Goal: Task Accomplishment & Management: Use online tool/utility

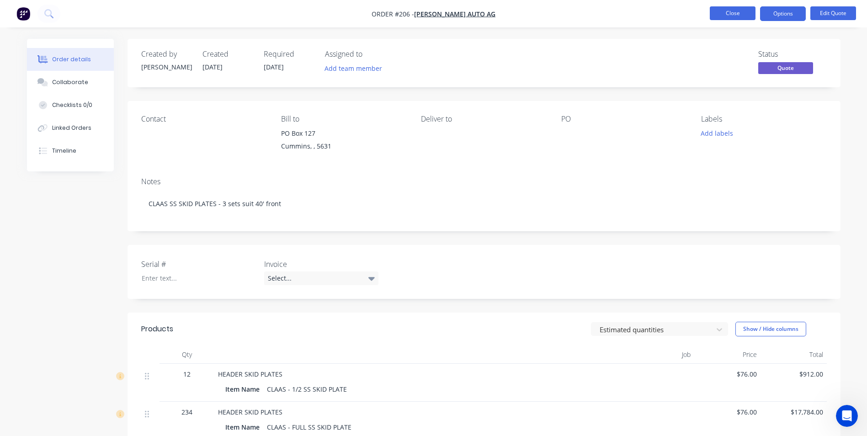
click at [722, 13] on button "Close" at bounding box center [732, 13] width 46 height 14
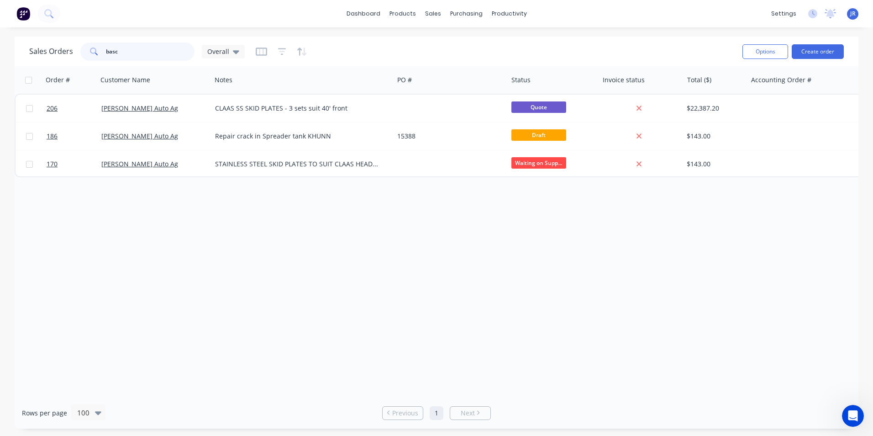
drag, startPoint x: 154, startPoint y: 59, endPoint x: 69, endPoint y: 49, distance: 86.0
click at [69, 49] on div "Sales Orders basc Overall" at bounding box center [137, 51] width 216 height 18
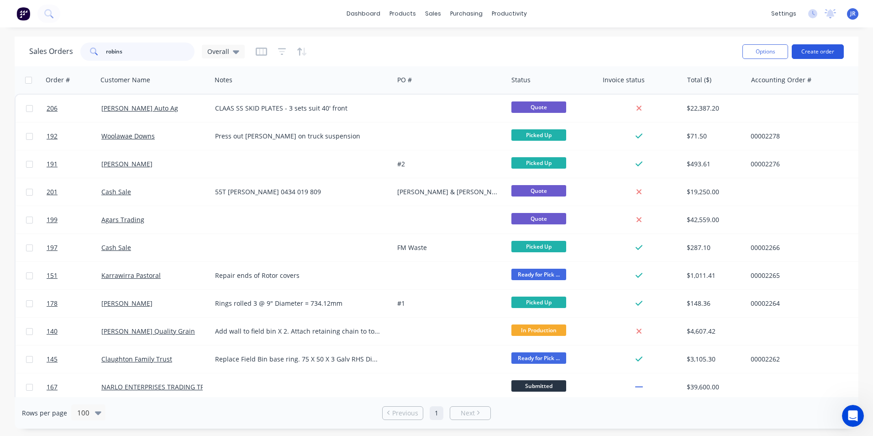
type input "robins"
click at [819, 55] on button "Create order" at bounding box center [818, 51] width 52 height 15
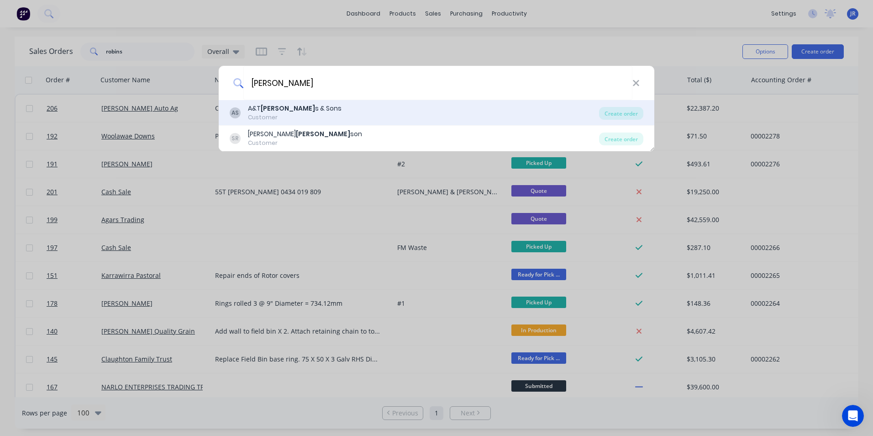
type input "[PERSON_NAME]"
click at [301, 113] on div "A&T [PERSON_NAME] s & Sons" at bounding box center [295, 109] width 94 height 10
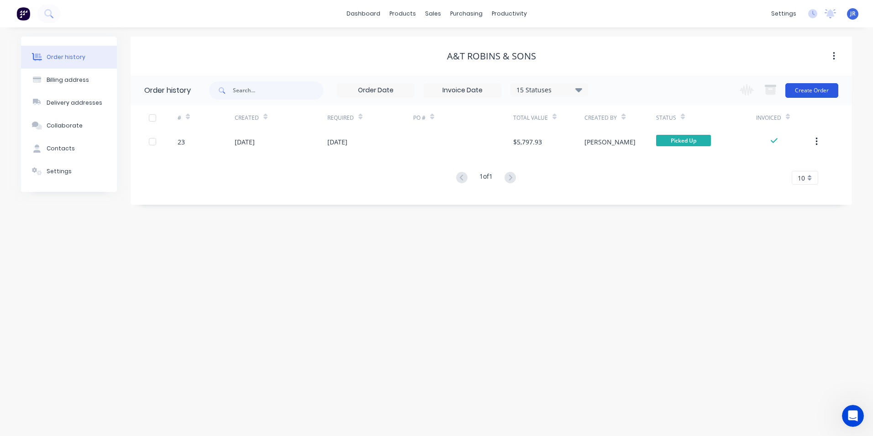
click at [814, 95] on button "Create Order" at bounding box center [812, 90] width 53 height 15
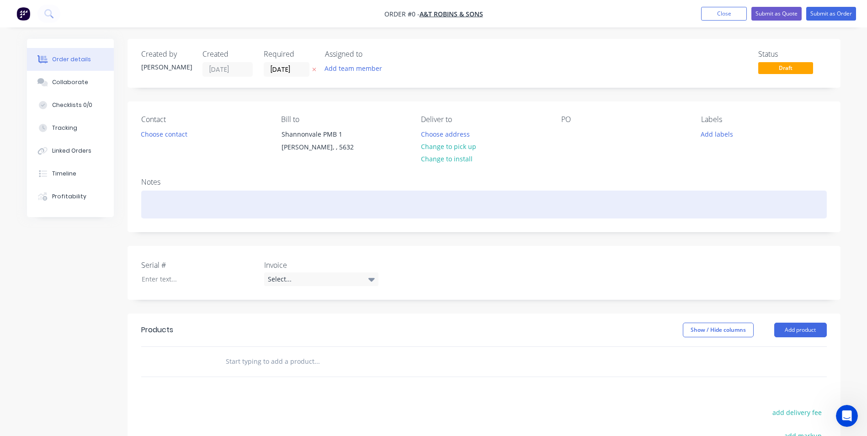
click at [334, 203] on div at bounding box center [483, 204] width 685 height 28
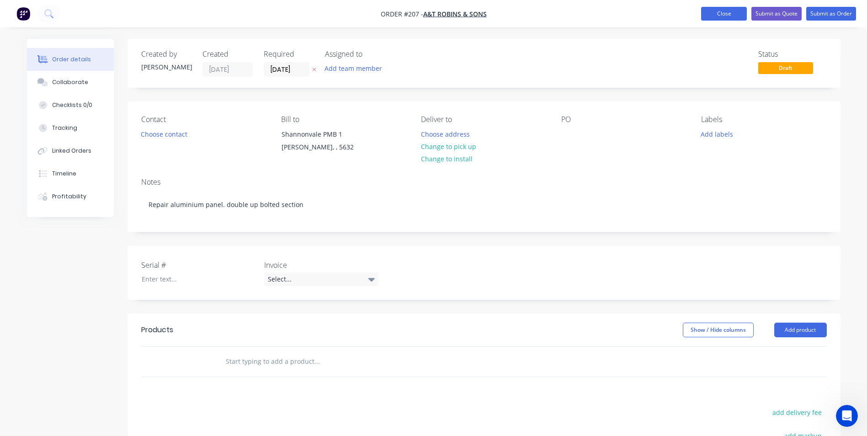
click at [711, 15] on button "Close" at bounding box center [724, 14] width 46 height 14
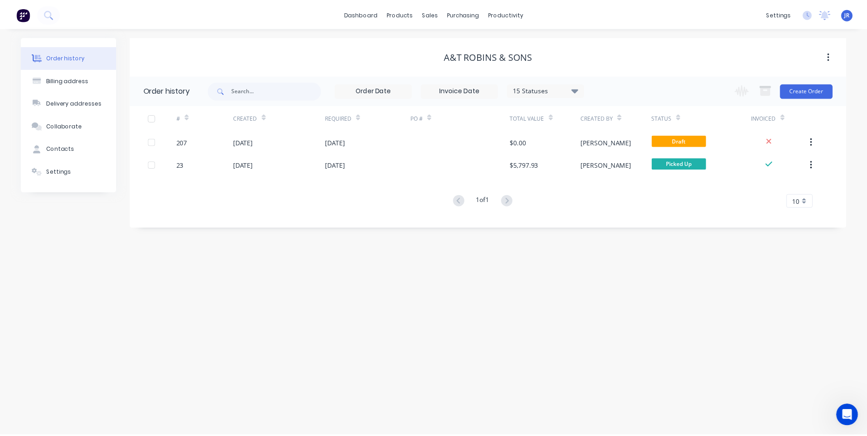
scroll to position [682, 0]
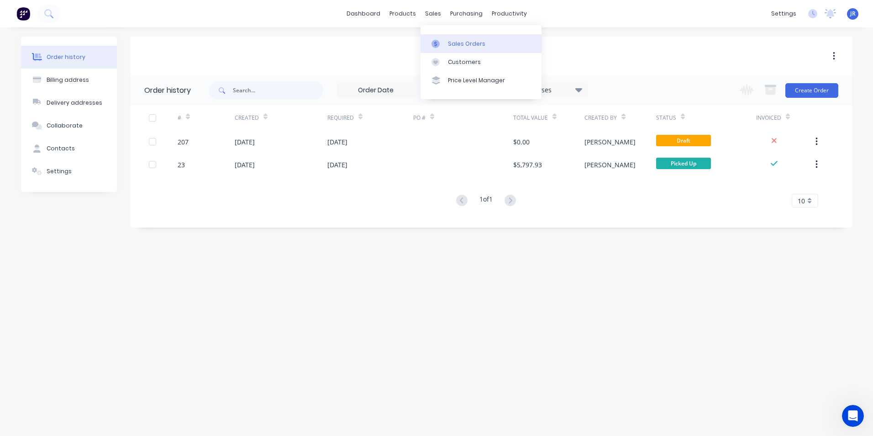
click at [446, 37] on link "Sales Orders" at bounding box center [481, 43] width 121 height 18
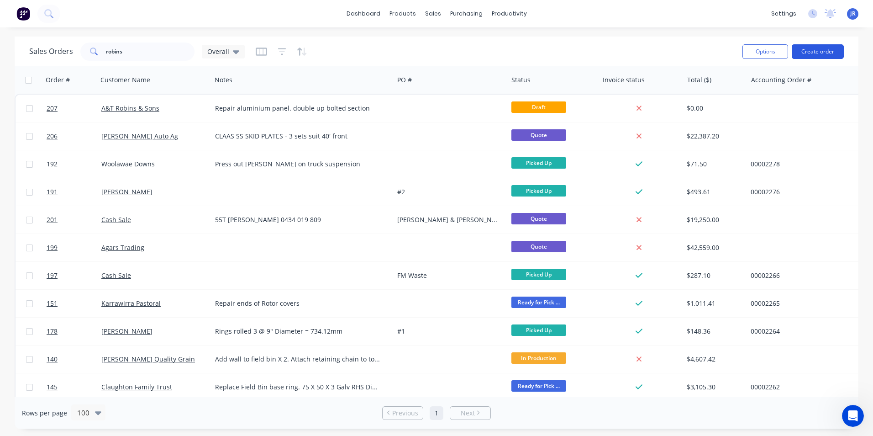
click at [814, 52] on button "Create order" at bounding box center [818, 51] width 52 height 15
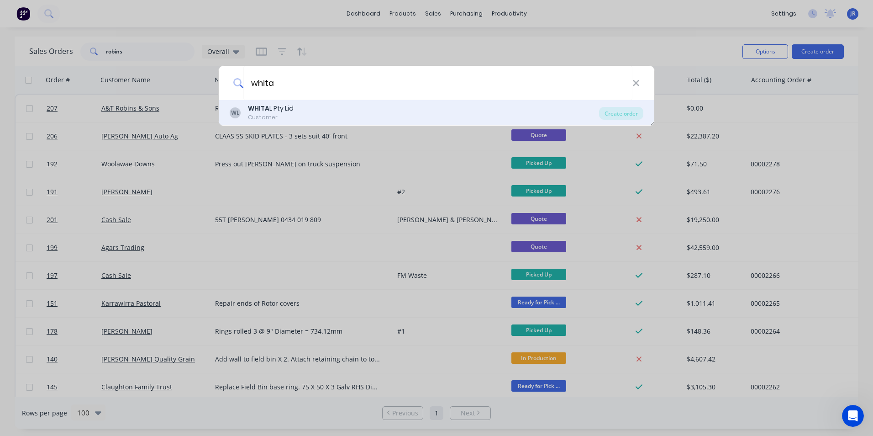
type input "whita"
click at [259, 108] on b "WHITA" at bounding box center [258, 108] width 21 height 9
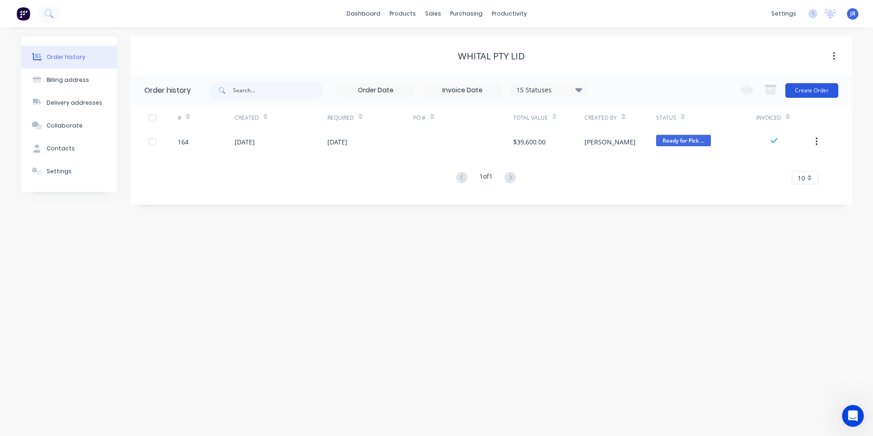
click at [814, 96] on button "Create Order" at bounding box center [812, 90] width 53 height 15
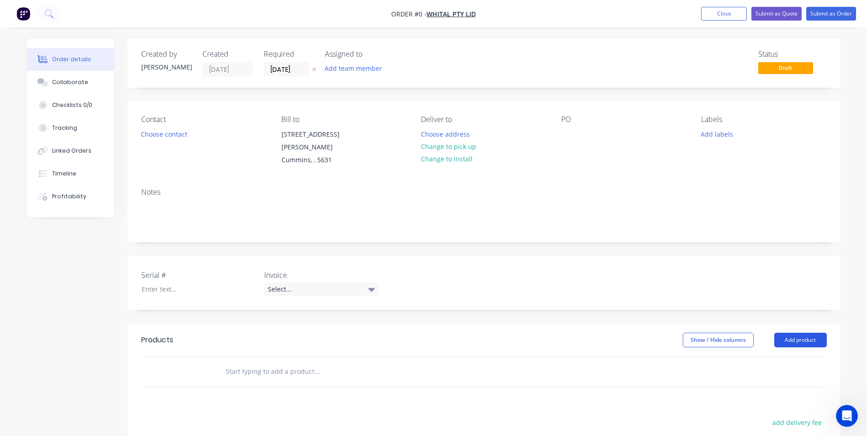
click at [803, 333] on button "Add product" at bounding box center [800, 340] width 53 height 15
click at [758, 359] on div "Product catalogue" at bounding box center [783, 362] width 70 height 13
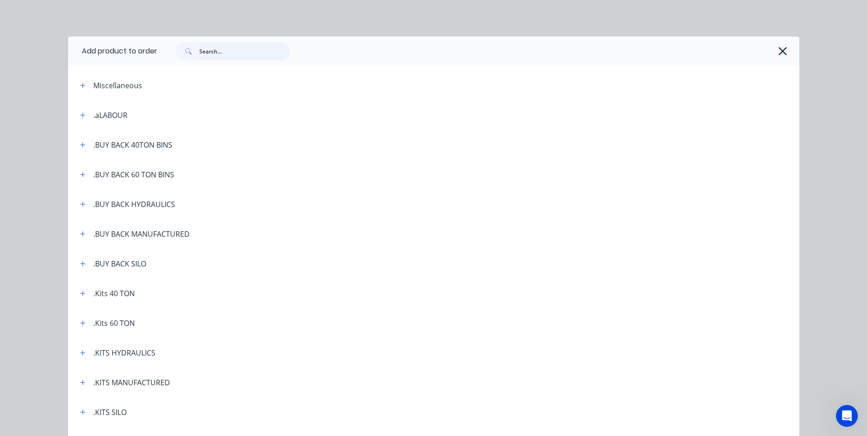
click at [218, 58] on input "text" at bounding box center [244, 51] width 90 height 18
type input "spring"
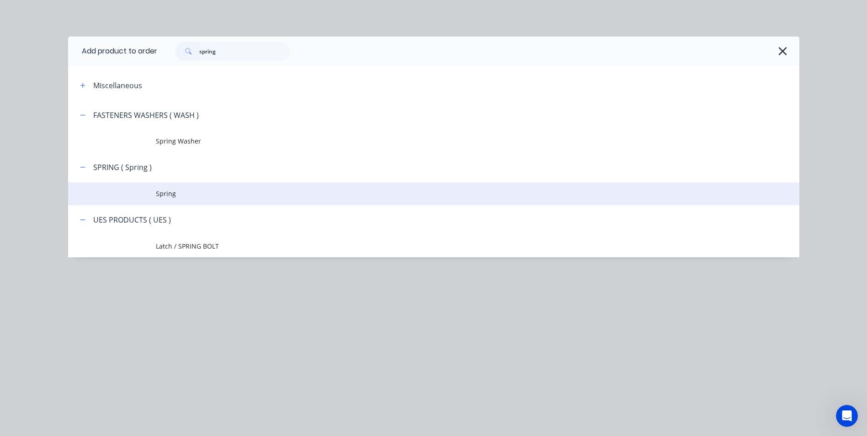
click at [168, 197] on span "Spring" at bounding box center [413, 194] width 514 height 10
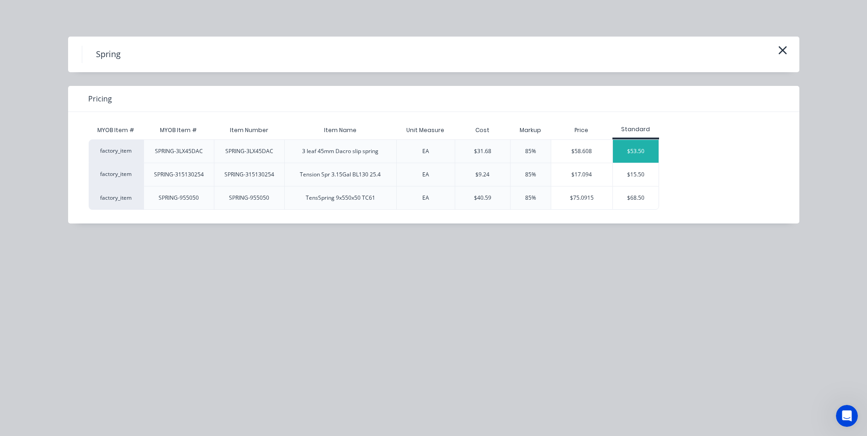
click at [634, 151] on div "$53.50" at bounding box center [636, 151] width 46 height 23
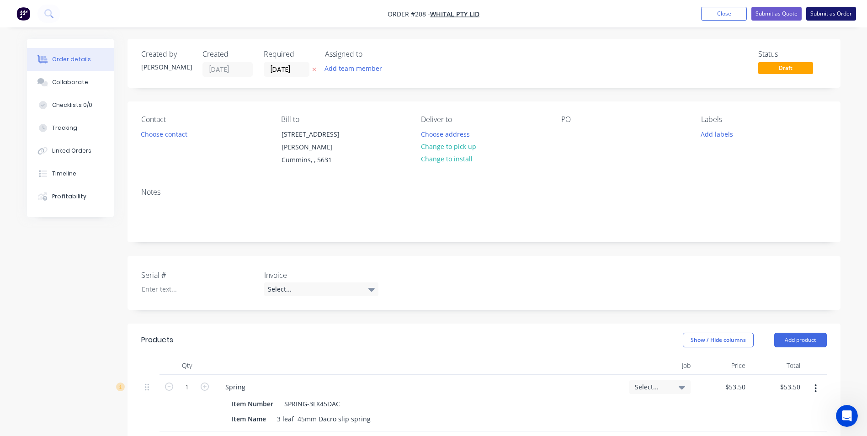
click at [817, 11] on button "Submit as Order" at bounding box center [831, 14] width 50 height 14
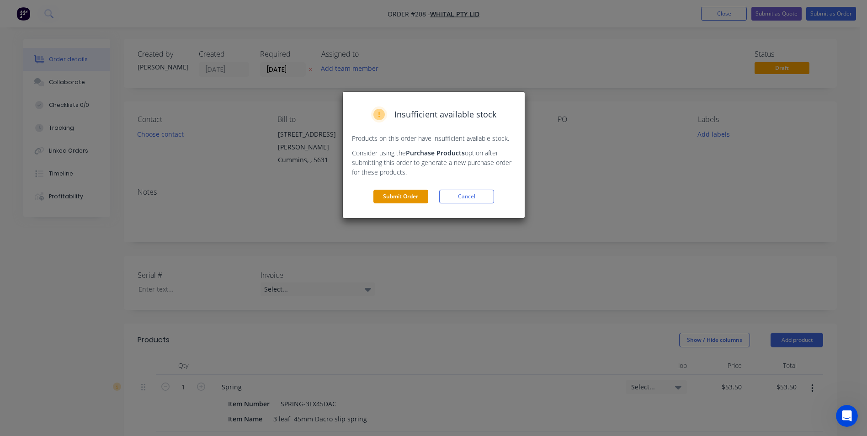
click at [418, 196] on button "Submit Order" at bounding box center [400, 197] width 55 height 14
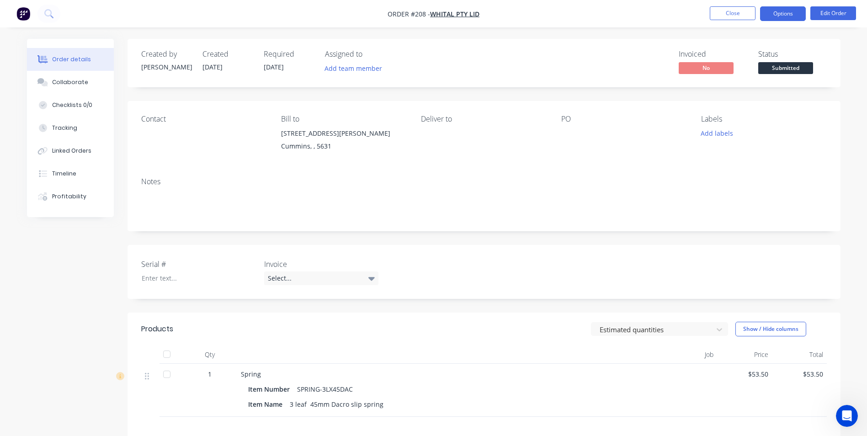
click at [776, 14] on button "Options" at bounding box center [783, 13] width 46 height 15
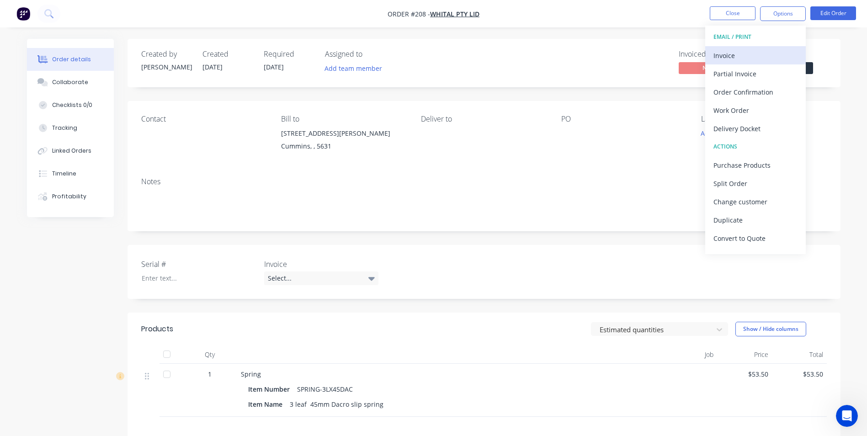
click at [752, 52] on div "Invoice" at bounding box center [755, 55] width 84 height 13
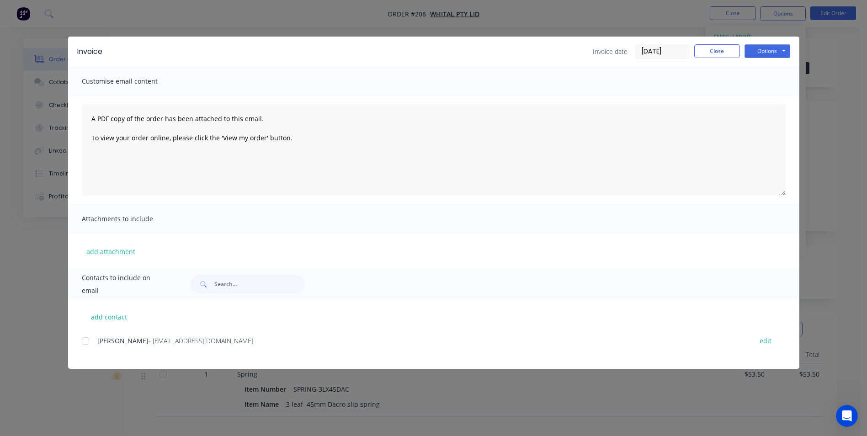
click at [85, 344] on div at bounding box center [85, 341] width 18 height 18
click at [768, 53] on button "Options" at bounding box center [767, 51] width 46 height 14
click at [778, 97] on button "Email" at bounding box center [773, 97] width 58 height 15
click at [714, 47] on button "Close" at bounding box center [717, 51] width 46 height 14
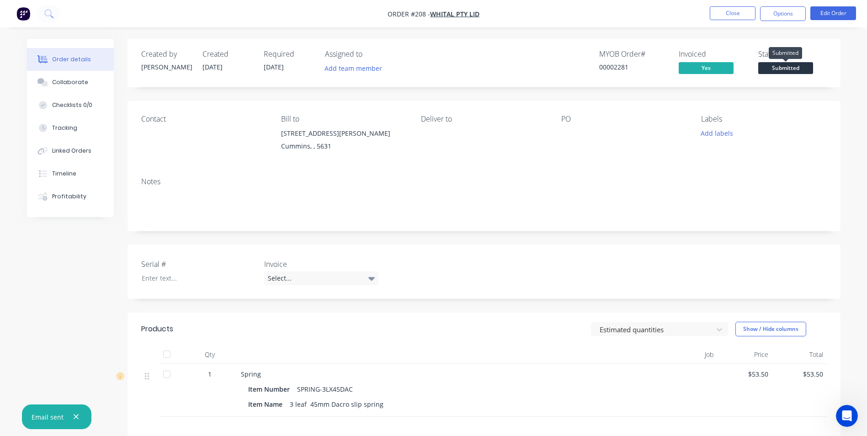
click at [777, 66] on span "Submitted" at bounding box center [785, 67] width 55 height 11
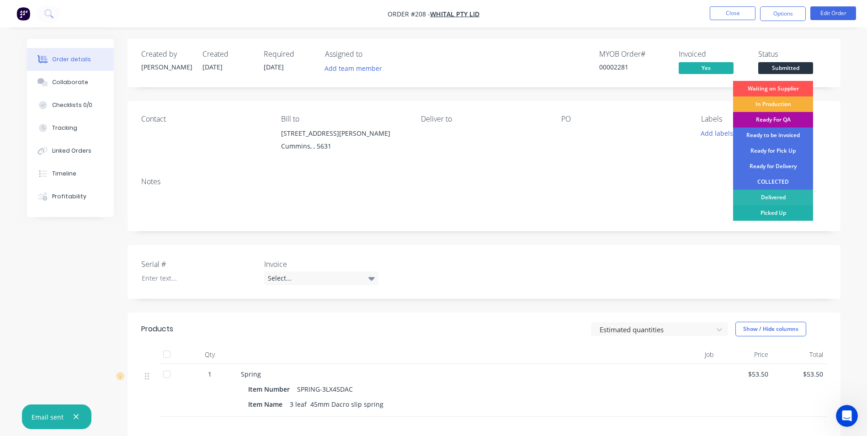
click at [797, 213] on div "Picked Up" at bounding box center [773, 213] width 80 height 16
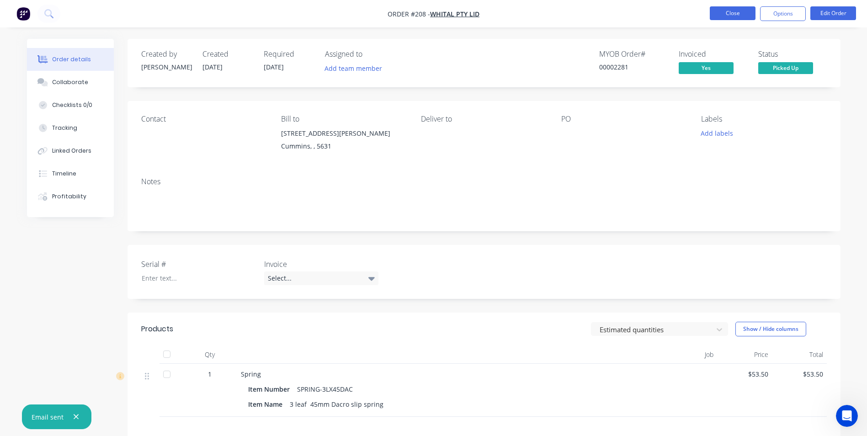
click at [743, 13] on button "Close" at bounding box center [732, 13] width 46 height 14
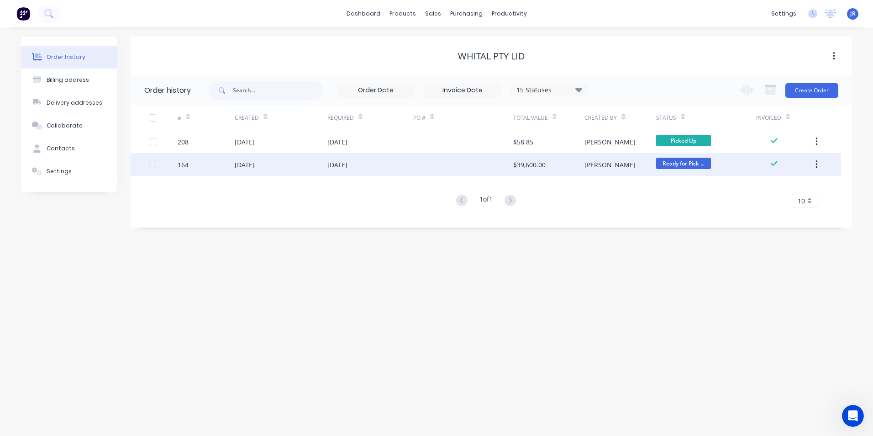
click at [682, 164] on span "Ready for Pick ..." at bounding box center [683, 163] width 55 height 11
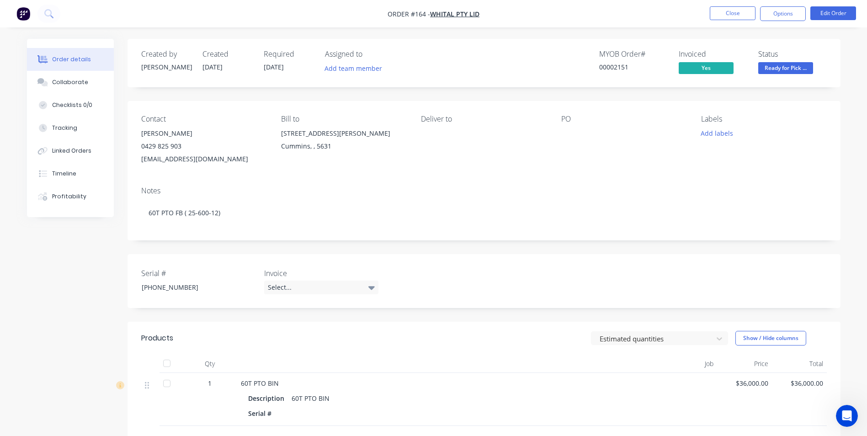
click at [775, 69] on span "Ready for Pick ..." at bounding box center [785, 67] width 55 height 11
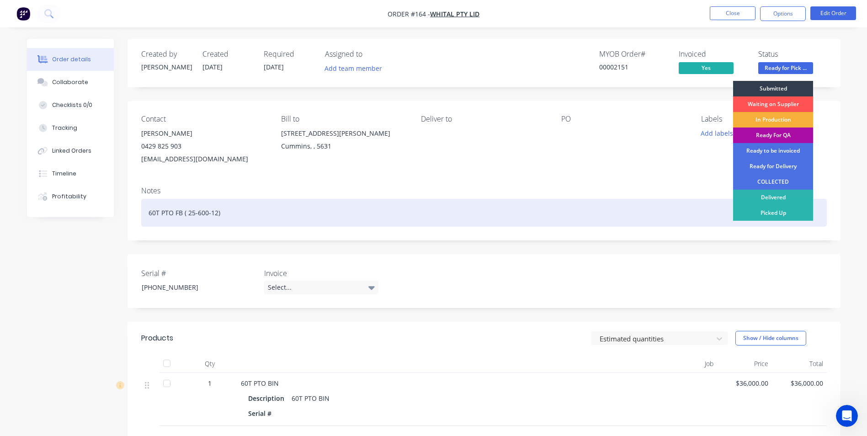
click at [794, 214] on div "Picked Up" at bounding box center [773, 213] width 80 height 16
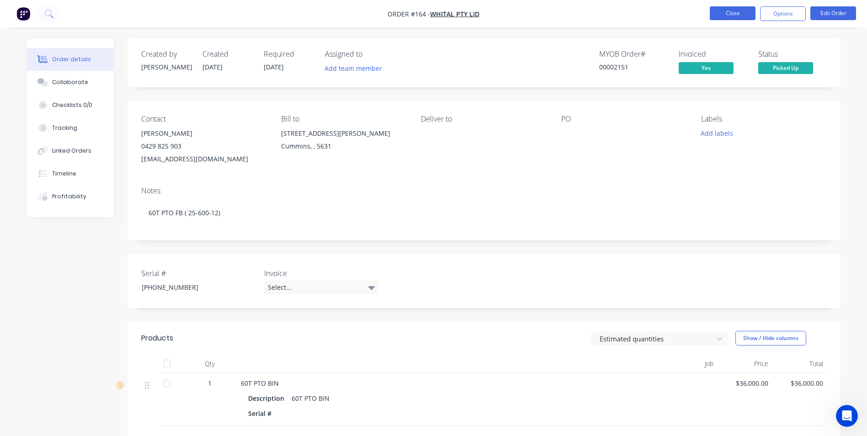
click at [731, 16] on button "Close" at bounding box center [732, 13] width 46 height 14
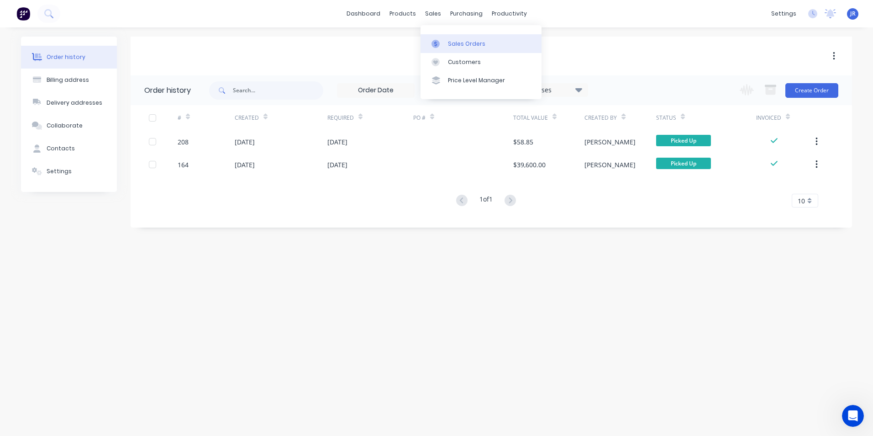
click at [450, 44] on div "Sales Orders" at bounding box center [466, 44] width 37 height 8
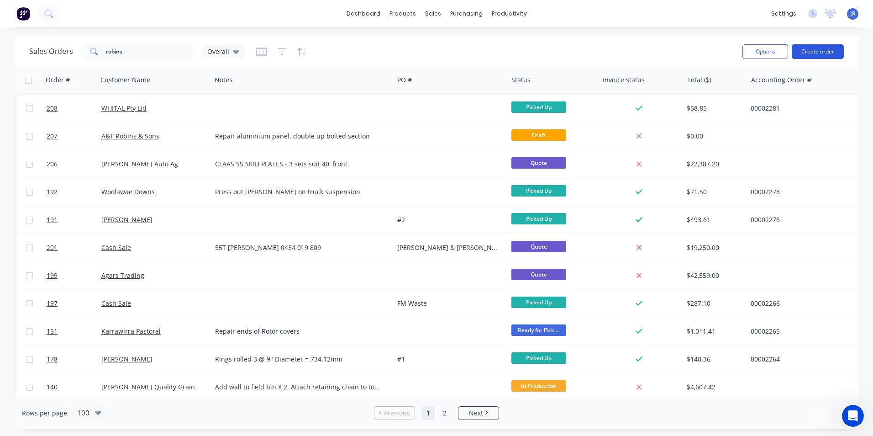
click at [811, 52] on button "Create order" at bounding box center [818, 51] width 52 height 15
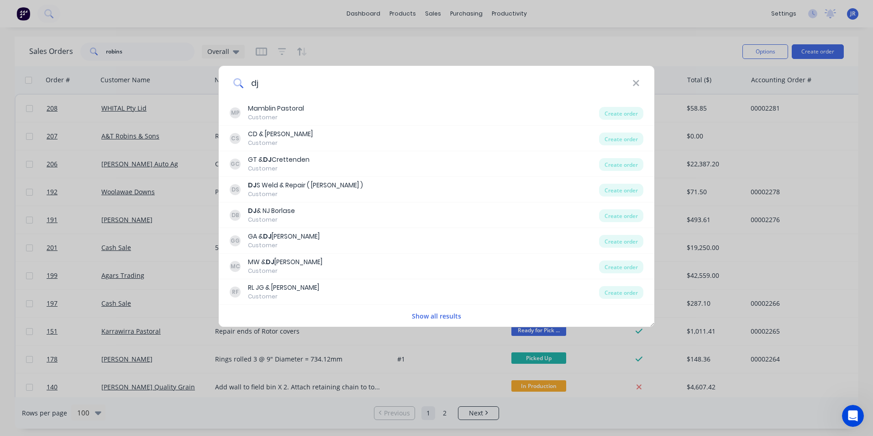
type input "d"
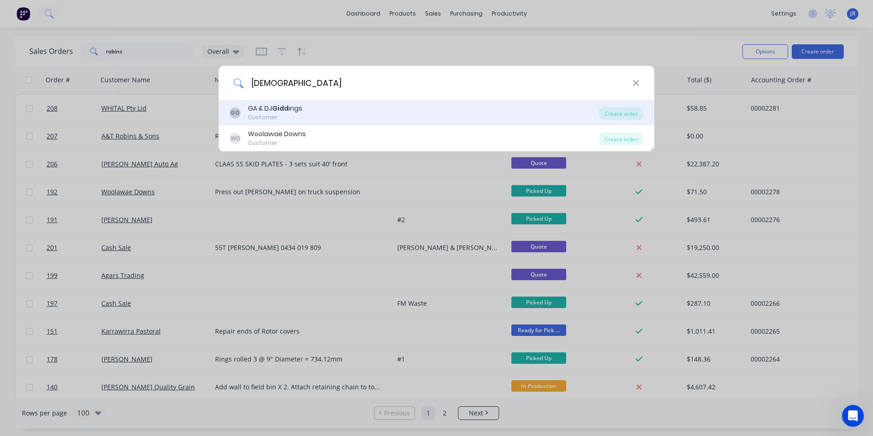
type input "[DEMOGRAPHIC_DATA]"
click at [307, 115] on div "GG GA & [PERSON_NAME] ings Customer" at bounding box center [415, 113] width 370 height 18
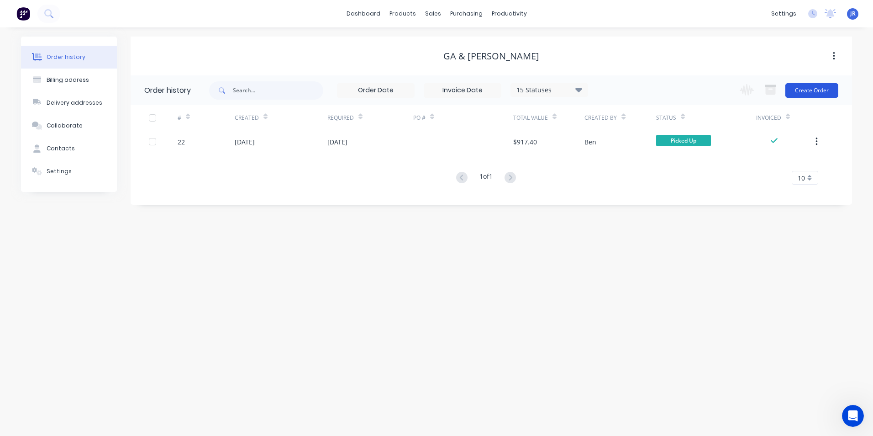
click at [814, 90] on button "Create Order" at bounding box center [812, 90] width 53 height 15
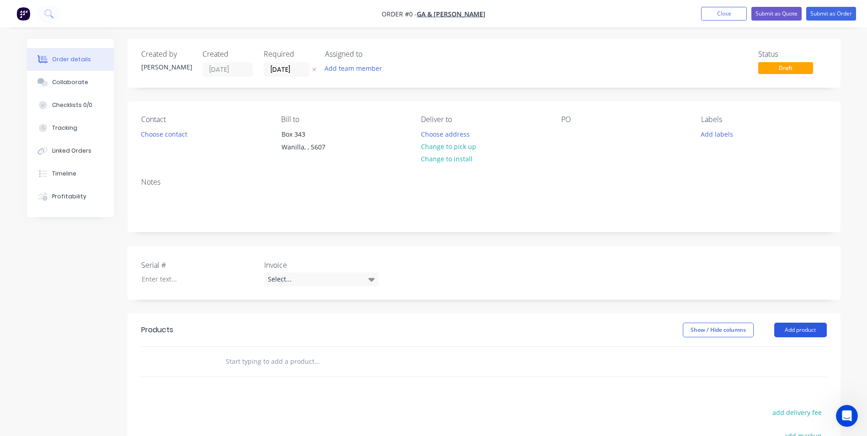
click at [801, 328] on button "Add product" at bounding box center [800, 330] width 53 height 15
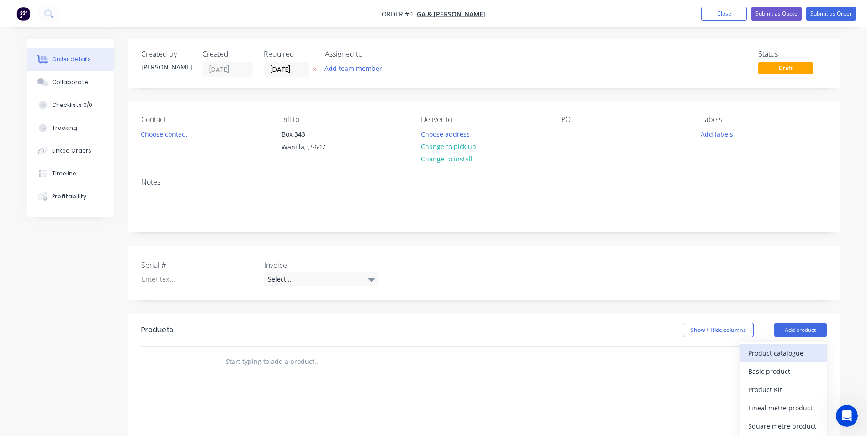
click at [786, 354] on div "Product catalogue" at bounding box center [783, 352] width 70 height 13
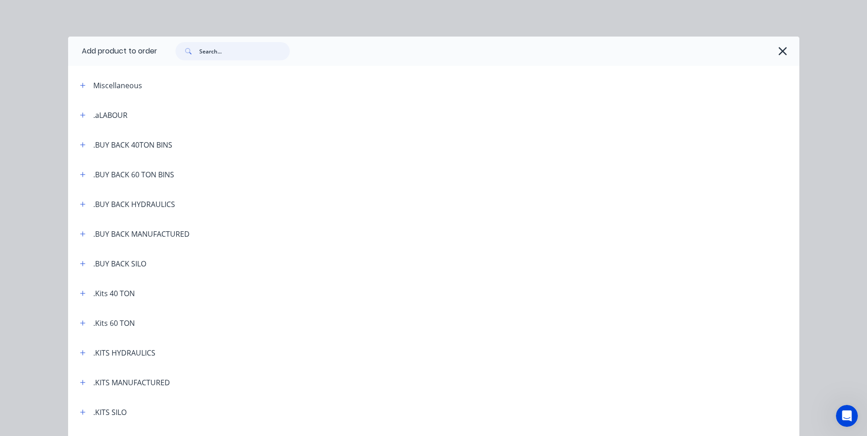
click at [260, 51] on input "text" at bounding box center [244, 51] width 90 height 18
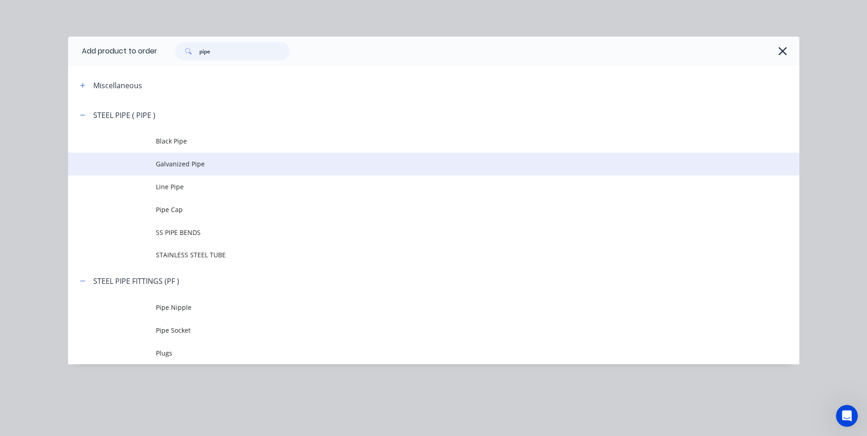
type input "pipe"
click at [187, 163] on span "Galvanized Pipe" at bounding box center [413, 164] width 514 height 10
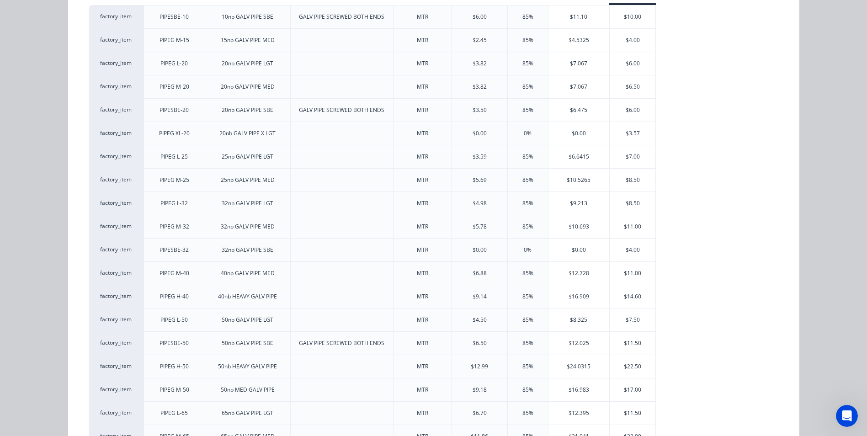
scroll to position [137, 0]
click at [637, 271] on div "$11.00" at bounding box center [632, 270] width 46 height 23
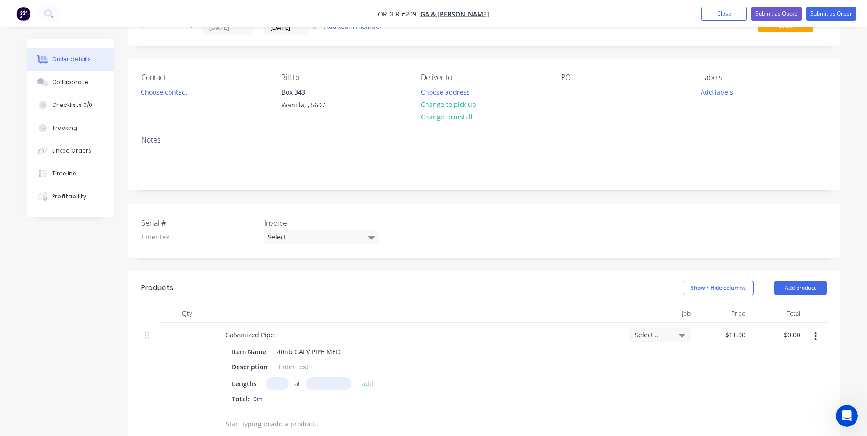
scroll to position [46, 0]
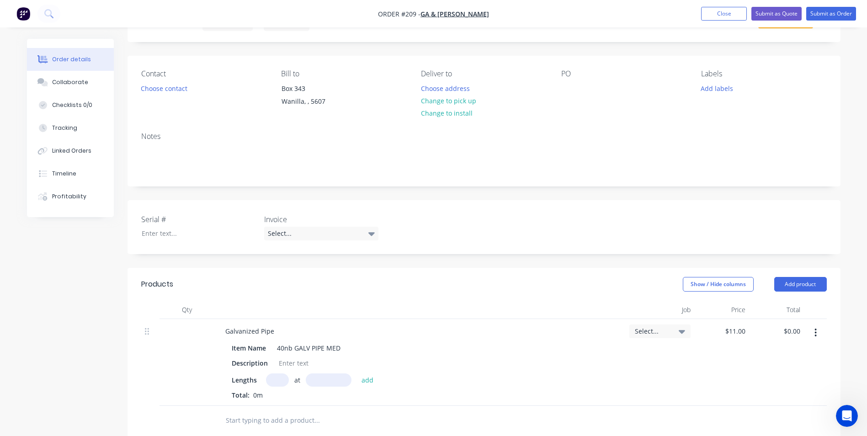
click at [278, 381] on input "text" at bounding box center [277, 379] width 23 height 13
type input "1"
type input "6500"
click at [357, 373] on button "add" at bounding box center [367, 379] width 21 height 12
type input "$71.50"
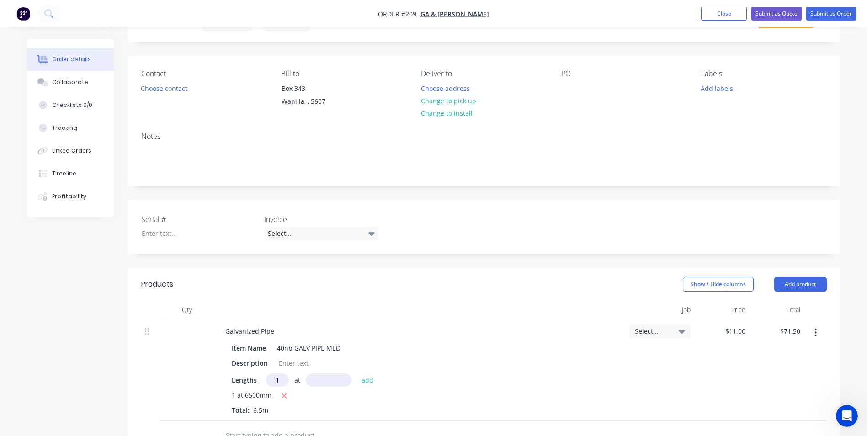
type input "1"
type input "3850"
click at [357, 373] on button "add" at bounding box center [367, 379] width 21 height 12
type input "$113.85"
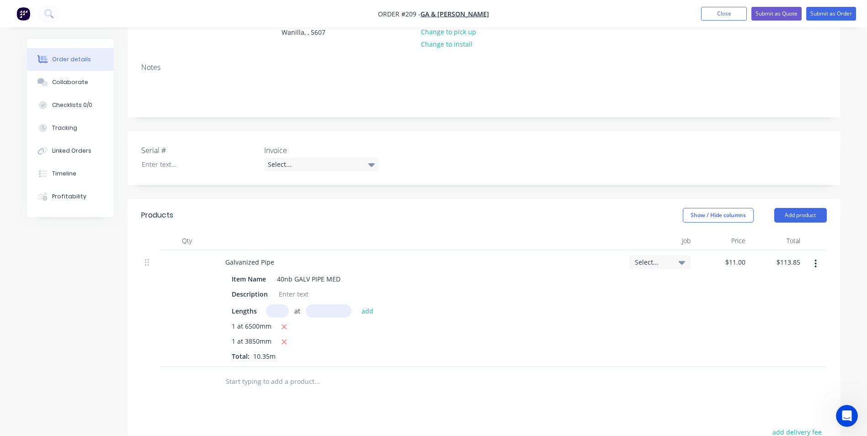
scroll to position [137, 0]
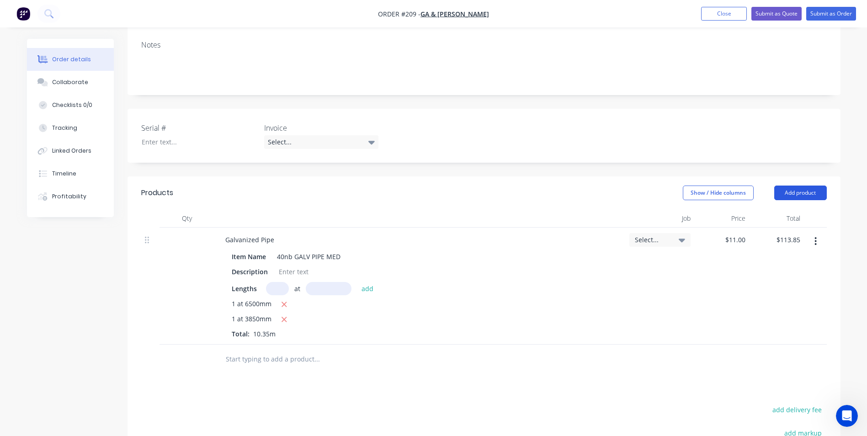
click at [791, 191] on button "Add product" at bounding box center [800, 192] width 53 height 15
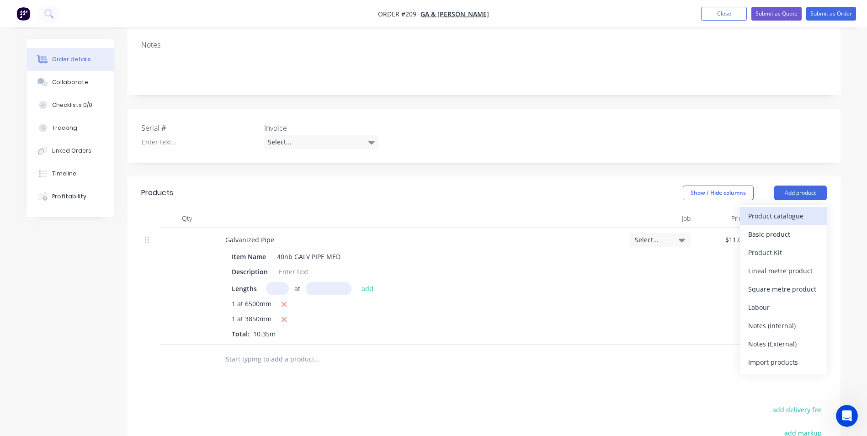
click at [784, 215] on div "Product catalogue" at bounding box center [783, 215] width 70 height 13
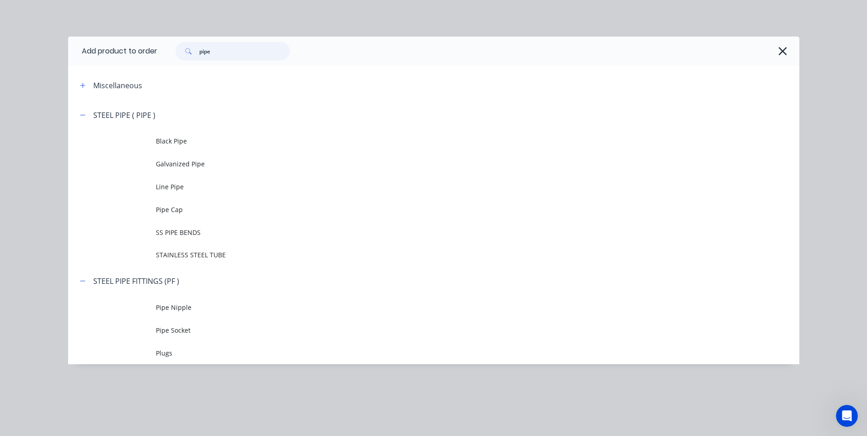
click at [248, 54] on input "pipe" at bounding box center [244, 51] width 90 height 18
drag, startPoint x: 228, startPoint y: 53, endPoint x: 174, endPoint y: 54, distance: 54.8
click at [174, 54] on div "pipe" at bounding box center [227, 51] width 123 height 18
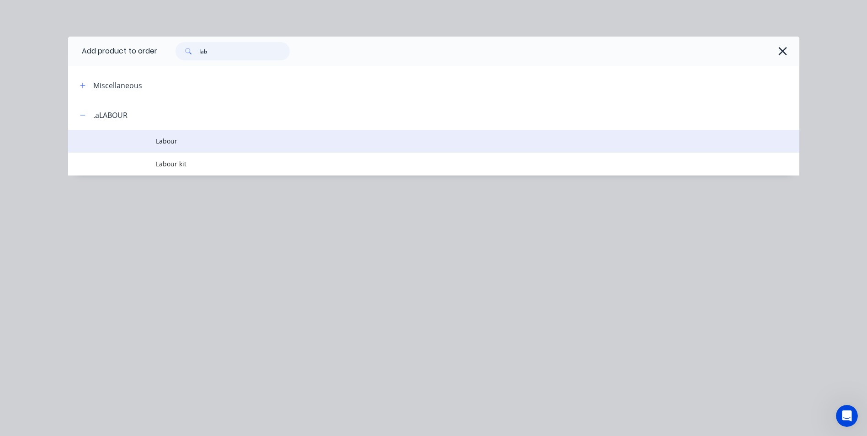
type input "lab"
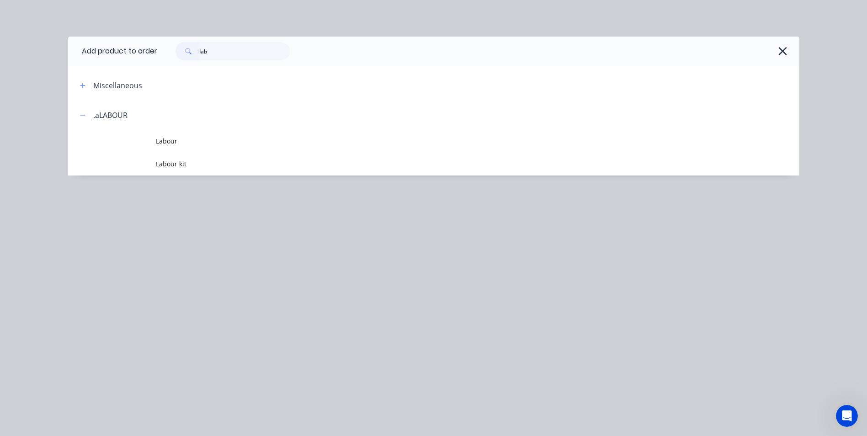
click at [203, 142] on span "Labour" at bounding box center [413, 141] width 514 height 10
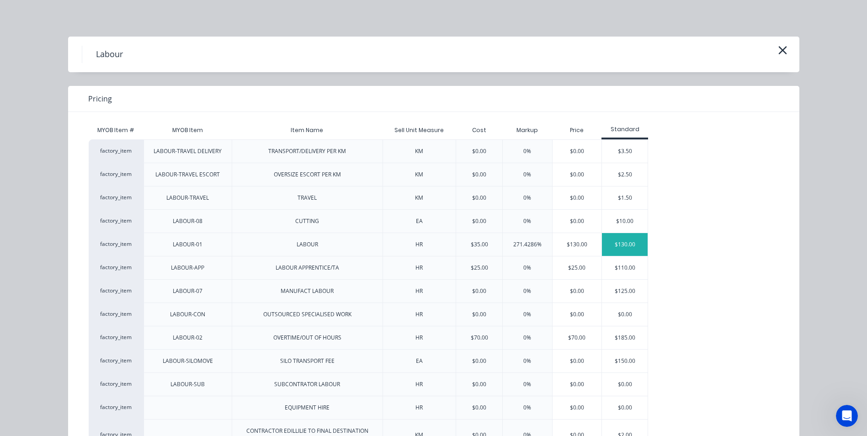
click at [619, 250] on div "$130.00" at bounding box center [625, 244] width 46 height 23
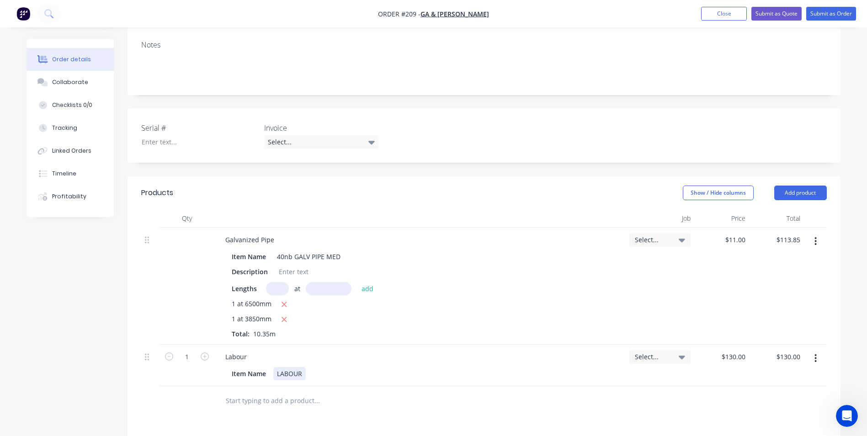
click at [302, 374] on div "LABOUR" at bounding box center [289, 373] width 32 height 13
click at [191, 350] on input "1" at bounding box center [187, 357] width 24 height 14
type input "0.5"
type input "$65.00"
click at [273, 353] on div "Labour" at bounding box center [420, 356] width 404 height 13
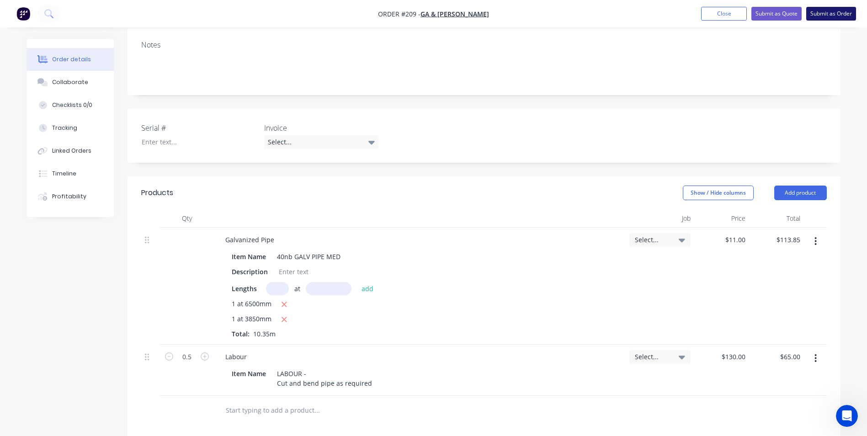
click at [829, 15] on button "Submit as Order" at bounding box center [831, 14] width 50 height 14
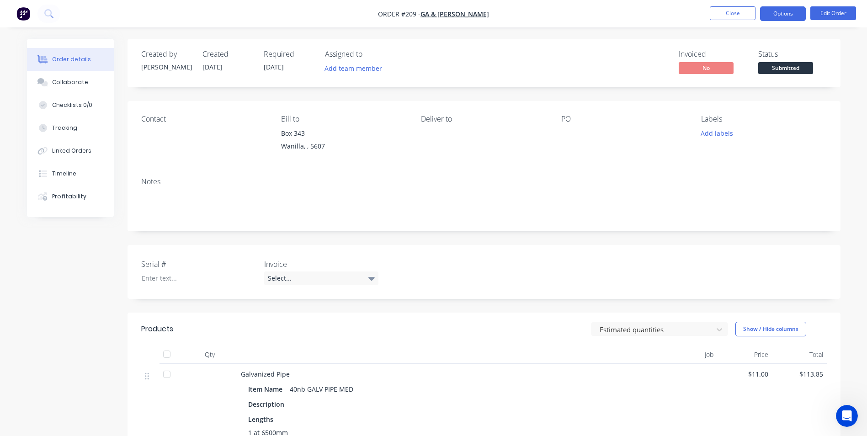
click at [786, 13] on button "Options" at bounding box center [783, 13] width 46 height 15
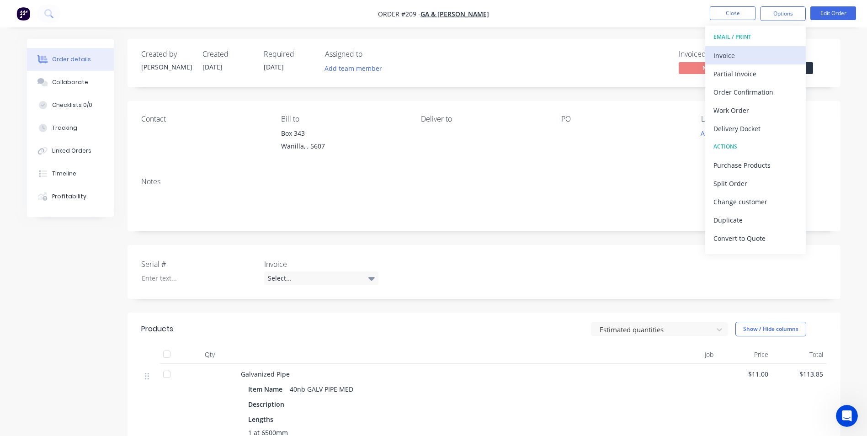
click at [745, 55] on div "Invoice" at bounding box center [755, 55] width 84 height 13
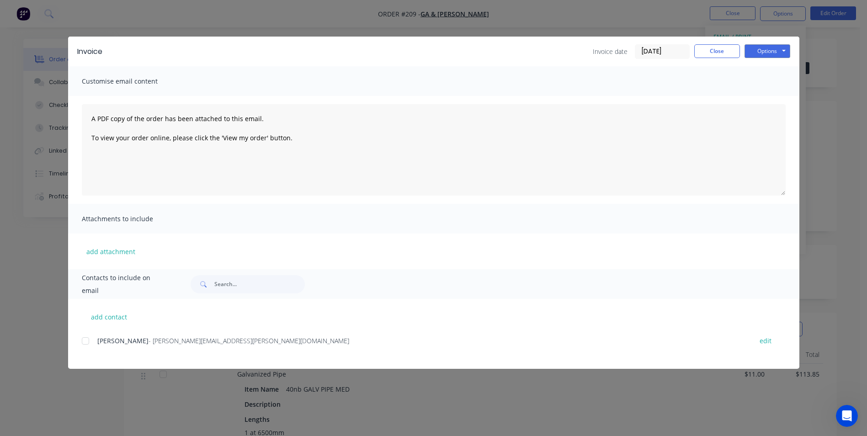
click at [85, 342] on div at bounding box center [85, 341] width 18 height 18
click at [773, 52] on button "Options" at bounding box center [767, 51] width 46 height 14
click at [777, 100] on button "Email" at bounding box center [773, 97] width 58 height 15
drag, startPoint x: 701, startPoint y: 52, endPoint x: 727, endPoint y: 74, distance: 34.0
click at [702, 53] on button "Close" at bounding box center [717, 51] width 46 height 14
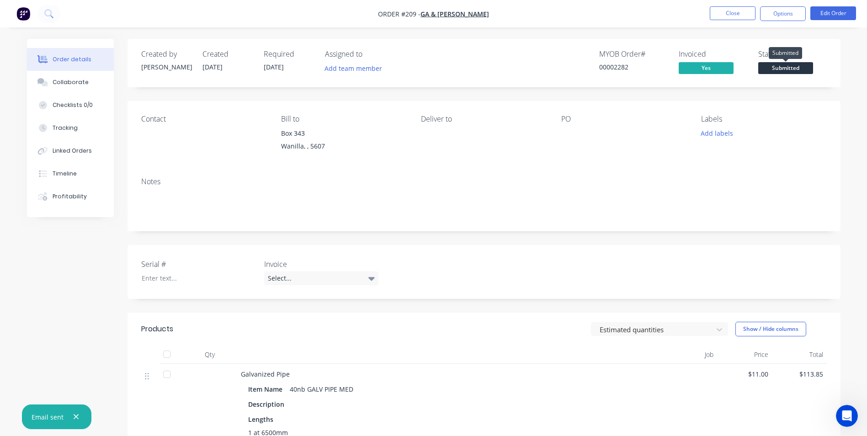
click at [791, 66] on span "Submitted" at bounding box center [785, 67] width 55 height 11
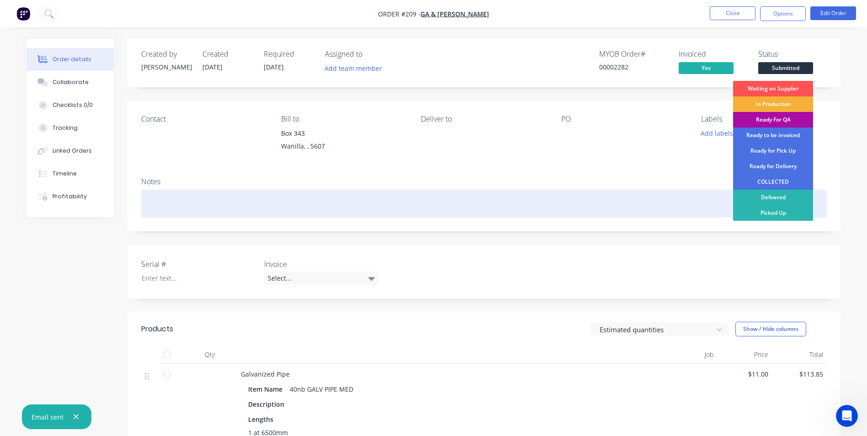
click at [793, 212] on div "Picked Up" at bounding box center [773, 213] width 80 height 16
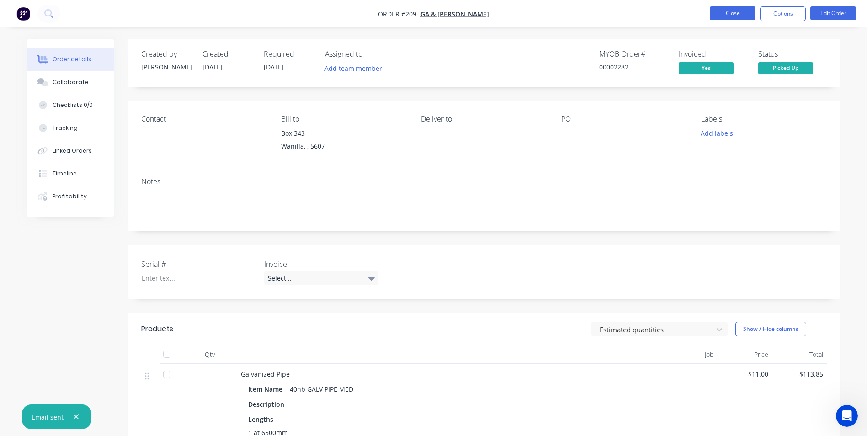
click at [740, 13] on button "Close" at bounding box center [732, 13] width 46 height 14
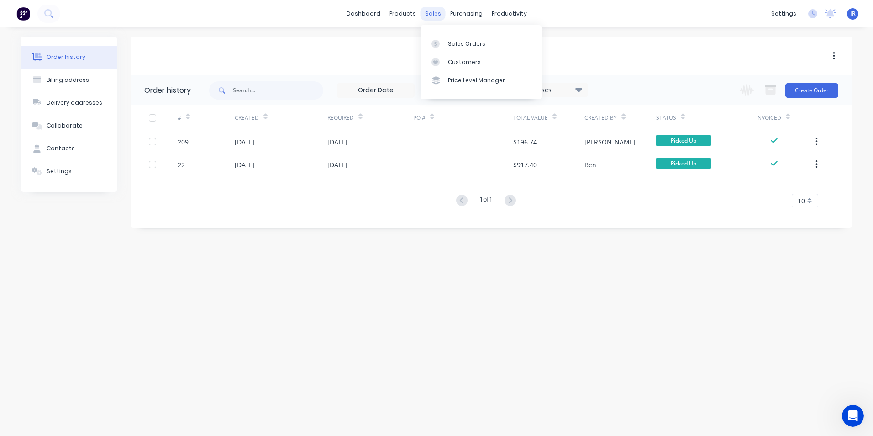
click at [438, 10] on div "sales" at bounding box center [433, 14] width 25 height 14
click at [451, 50] on link "Sales Orders" at bounding box center [481, 43] width 121 height 18
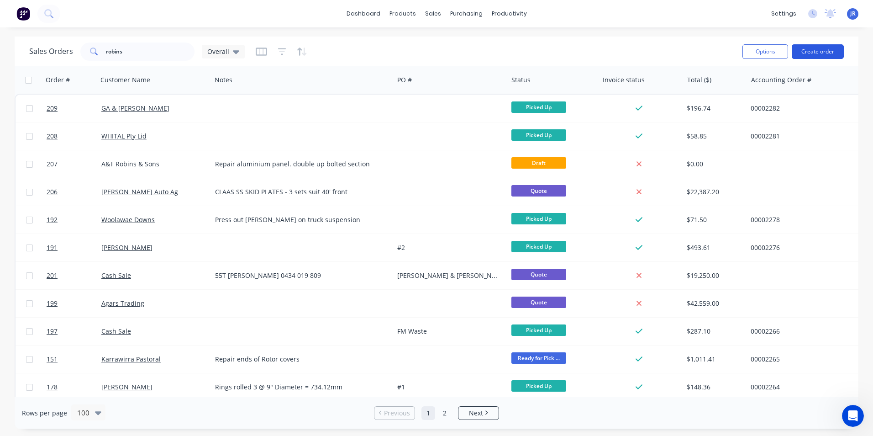
click at [807, 53] on button "Create order" at bounding box center [818, 51] width 52 height 15
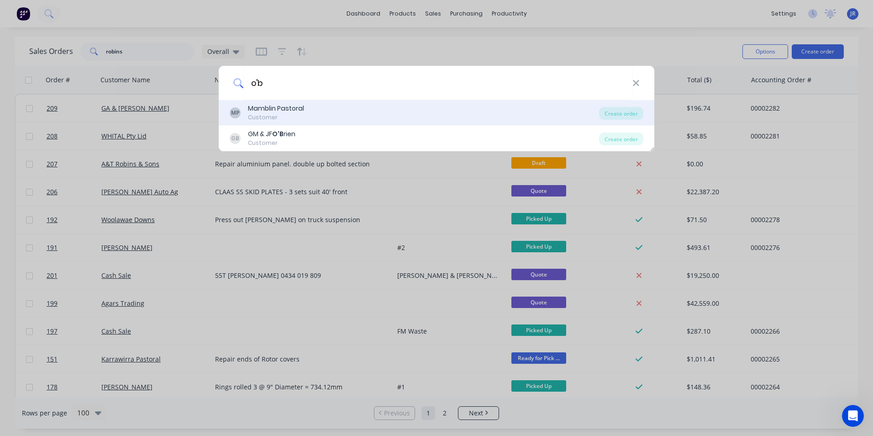
type input "o'b"
click at [311, 115] on div "MP Mamblin Pastoral Customer" at bounding box center [415, 113] width 370 height 18
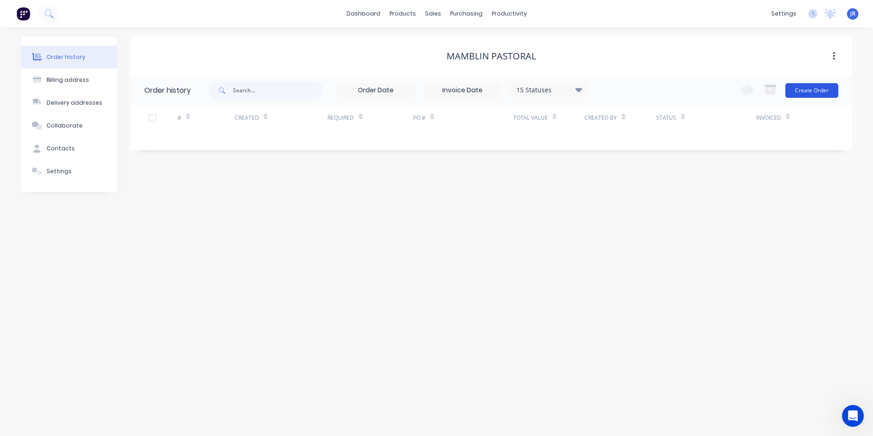
click at [820, 90] on button "Create Order" at bounding box center [812, 90] width 53 height 15
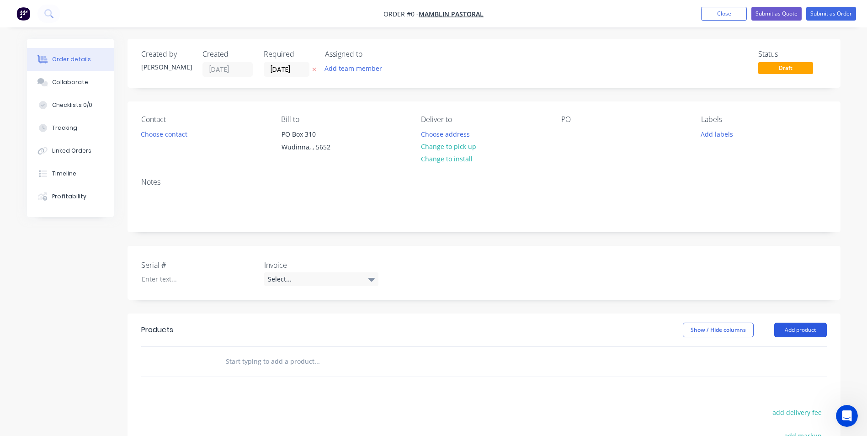
click at [799, 328] on button "Add product" at bounding box center [800, 330] width 53 height 15
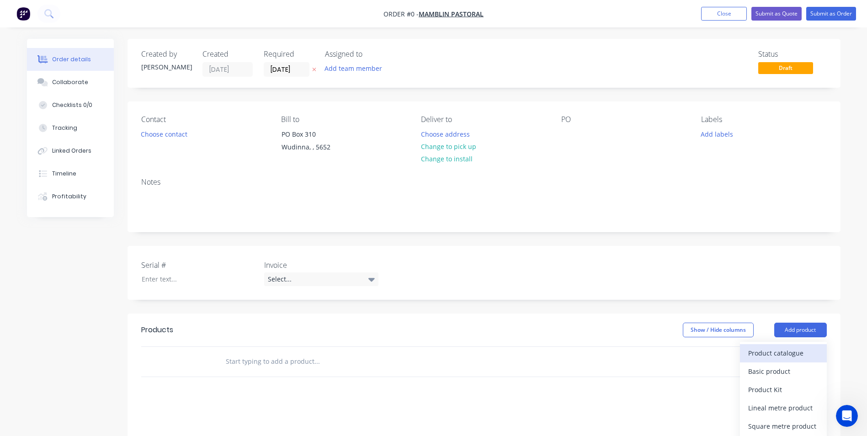
click at [769, 351] on div "Product catalogue" at bounding box center [783, 352] width 70 height 13
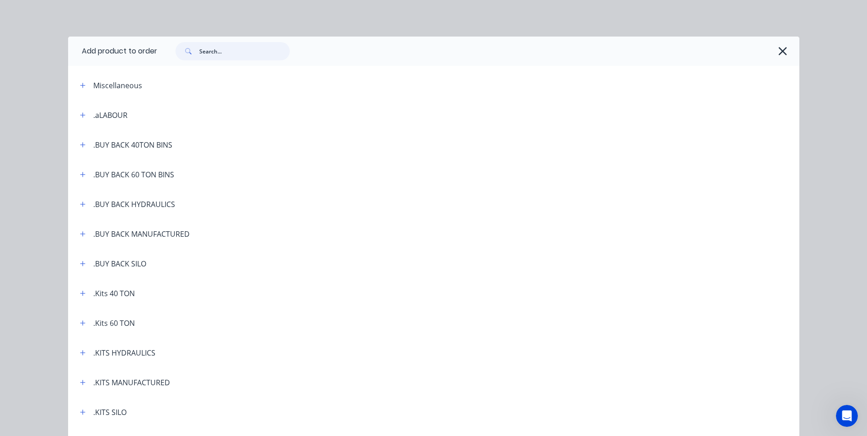
click at [224, 55] on input "text" at bounding box center [244, 51] width 90 height 18
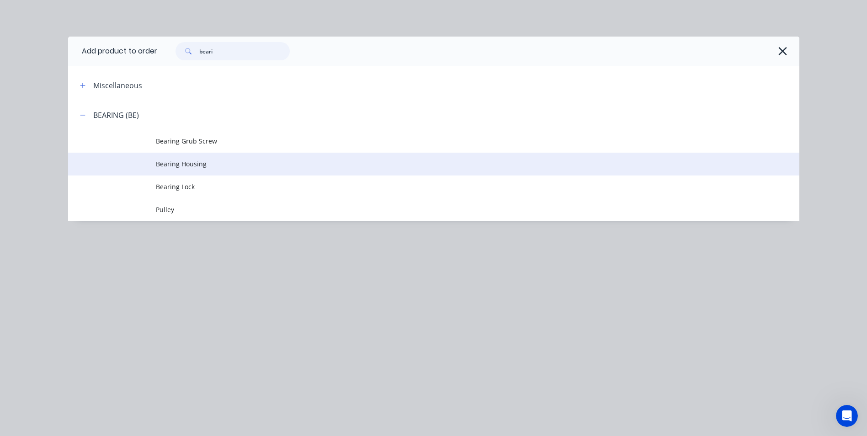
type input "beari"
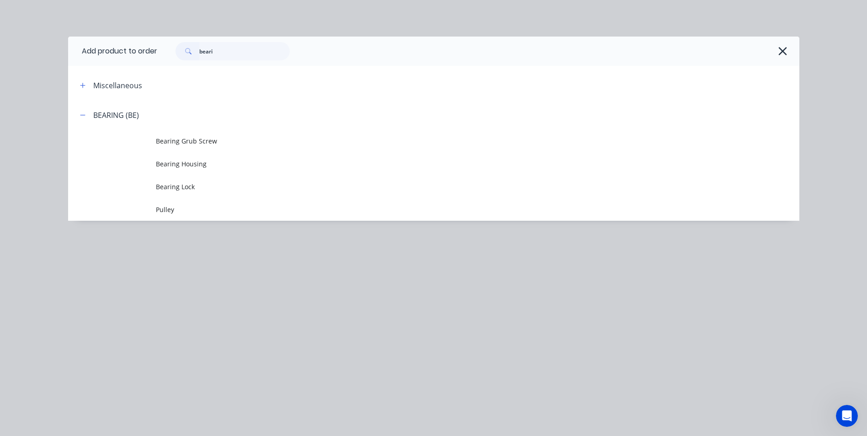
click at [197, 164] on span "Bearing Housing" at bounding box center [413, 164] width 514 height 10
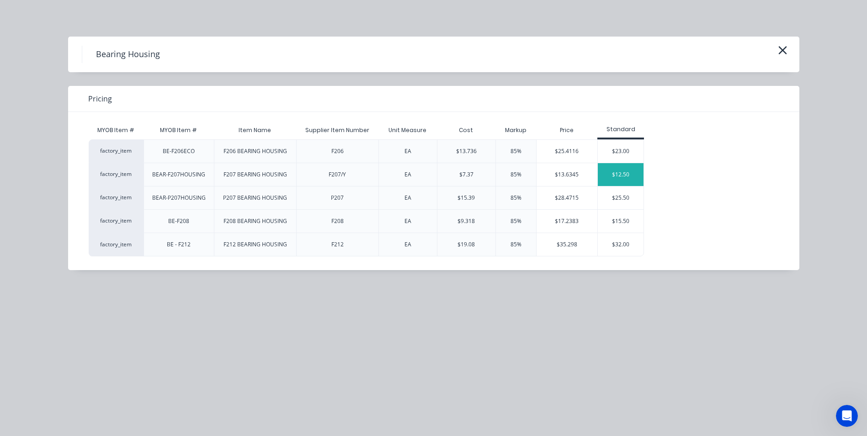
click at [623, 172] on div "$12.50" at bounding box center [621, 174] width 46 height 23
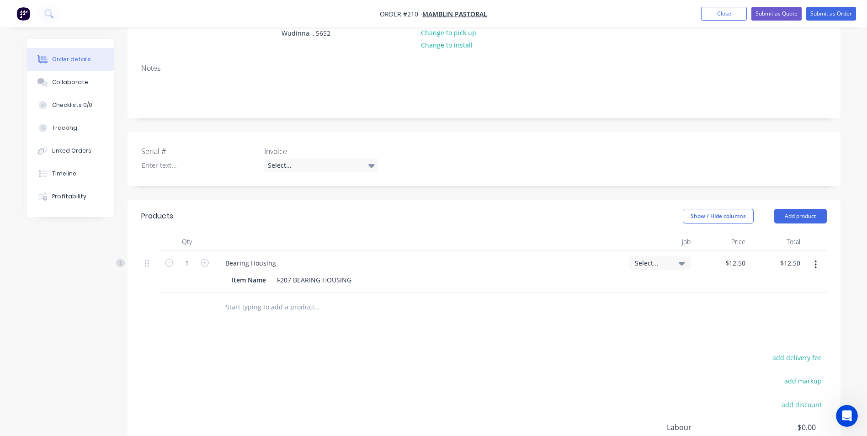
scroll to position [137, 0]
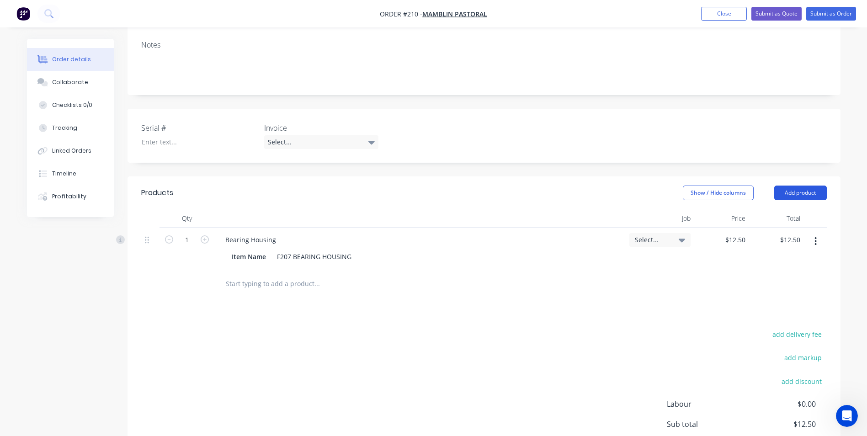
click at [801, 191] on button "Add product" at bounding box center [800, 192] width 53 height 15
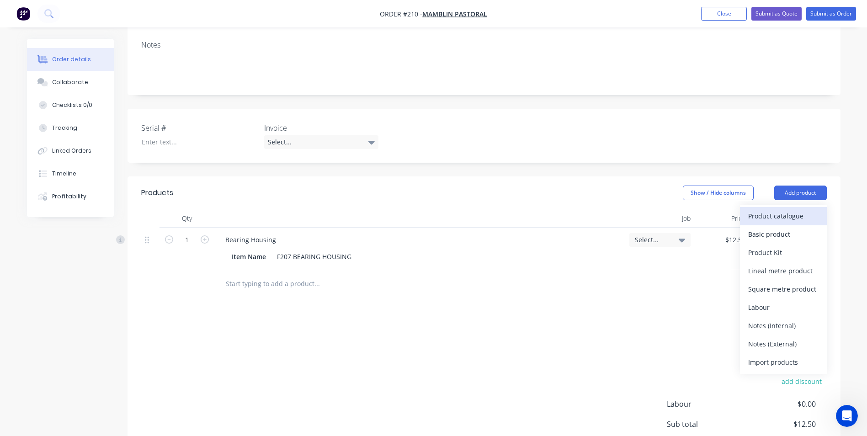
click at [791, 215] on div "Product catalogue" at bounding box center [783, 215] width 70 height 13
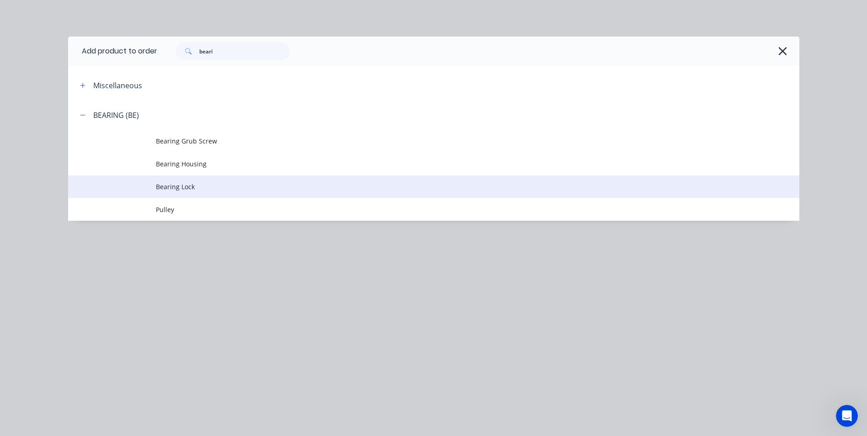
click at [189, 186] on span "Bearing Lock" at bounding box center [413, 187] width 514 height 10
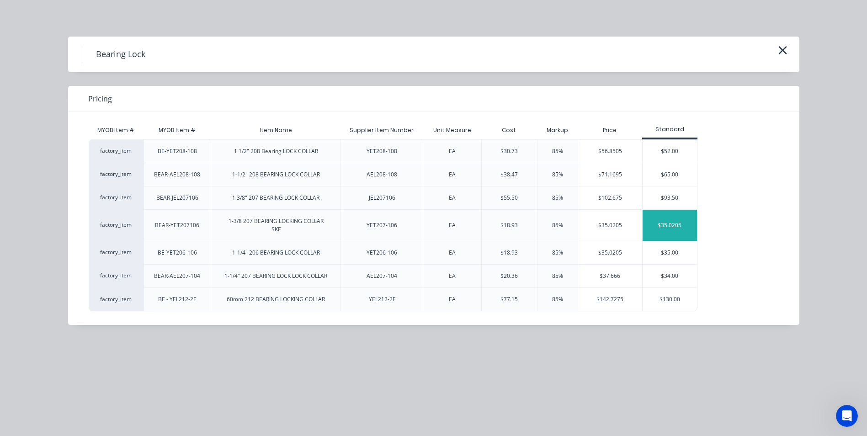
click at [681, 228] on div "$35.0205" at bounding box center [669, 225] width 55 height 31
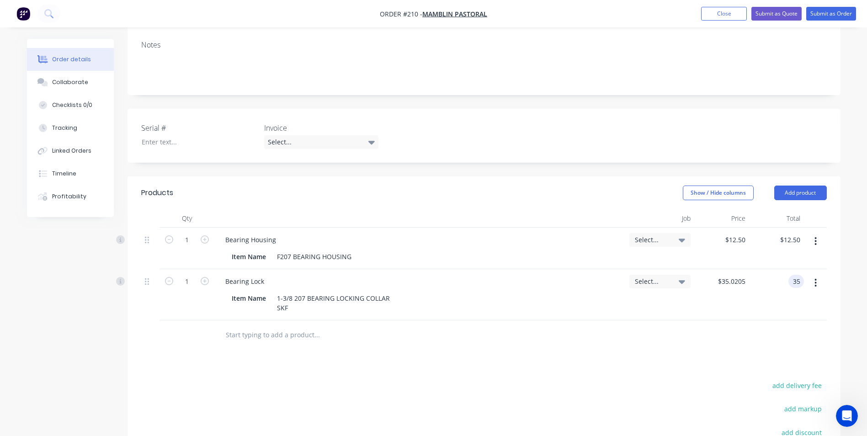
type input "35"
type input "$35.00"
click at [777, 297] on div "$35.00 35" at bounding box center [776, 294] width 55 height 51
click at [205, 240] on icon "button" at bounding box center [205, 239] width 8 height 8
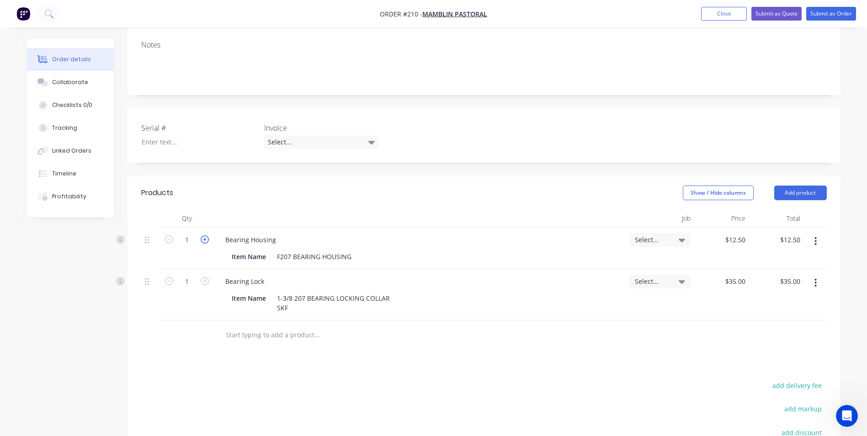
type input "2"
type input "$25.00"
click at [206, 281] on icon "button" at bounding box center [205, 281] width 8 height 8
type input "2"
type input "$70.00"
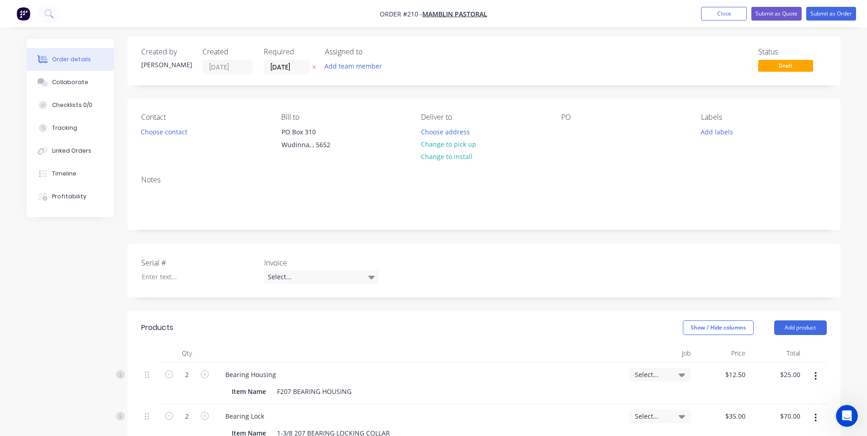
scroll to position [0, 0]
click at [797, 70] on span "Draft" at bounding box center [785, 67] width 55 height 11
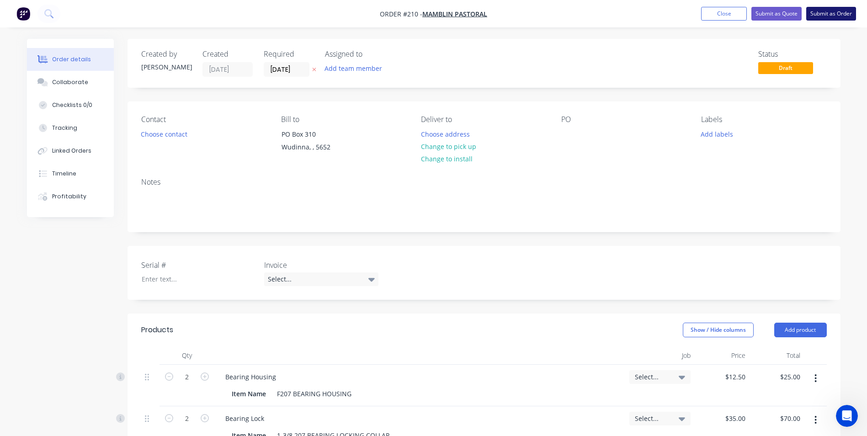
click at [826, 12] on button "Submit as Order" at bounding box center [831, 14] width 50 height 14
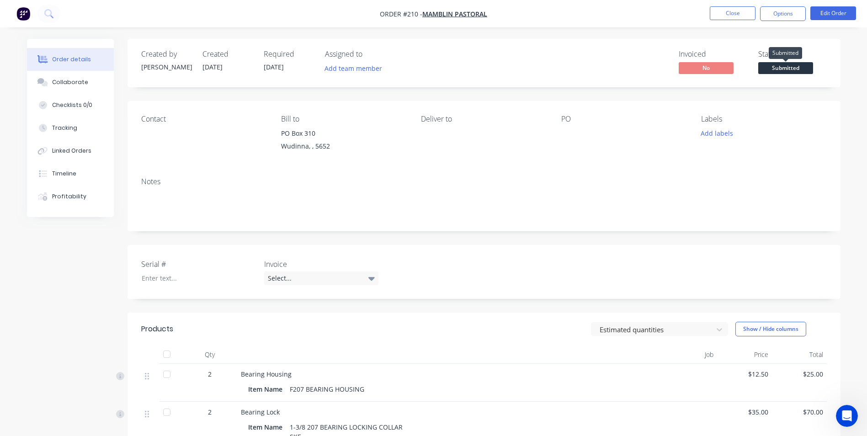
click at [789, 67] on span "Submitted" at bounding box center [785, 67] width 55 height 11
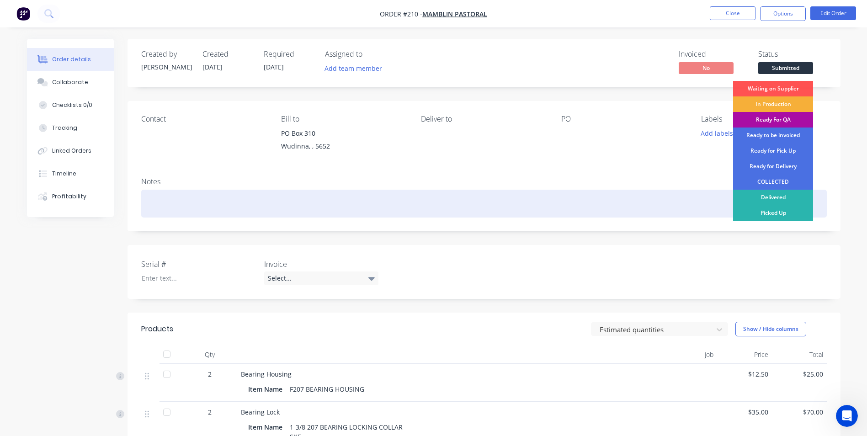
drag, startPoint x: 793, startPoint y: 213, endPoint x: 789, endPoint y: 198, distance: 15.0
click at [793, 212] on div "Picked Up" at bounding box center [773, 213] width 80 height 16
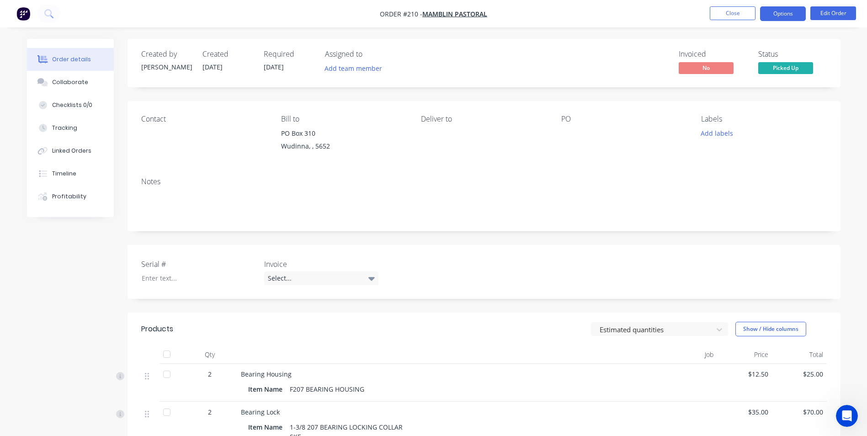
click at [785, 13] on button "Options" at bounding box center [783, 13] width 46 height 15
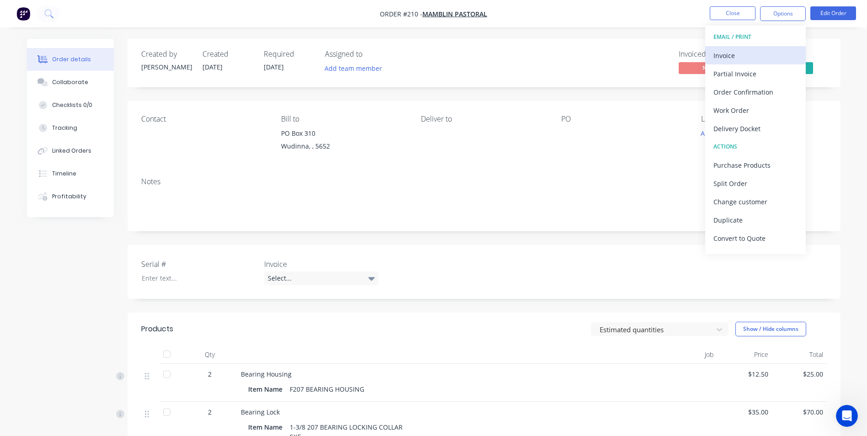
click at [761, 56] on div "Invoice" at bounding box center [755, 55] width 84 height 13
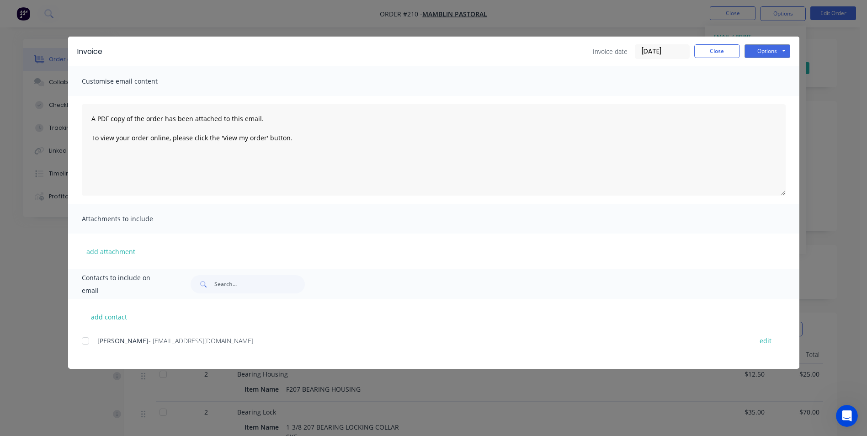
click at [85, 337] on div at bounding box center [85, 341] width 18 height 18
click at [778, 51] on button "Options" at bounding box center [767, 51] width 46 height 14
click at [773, 97] on button "Email" at bounding box center [773, 97] width 58 height 15
click at [717, 52] on button "Close" at bounding box center [717, 51] width 46 height 14
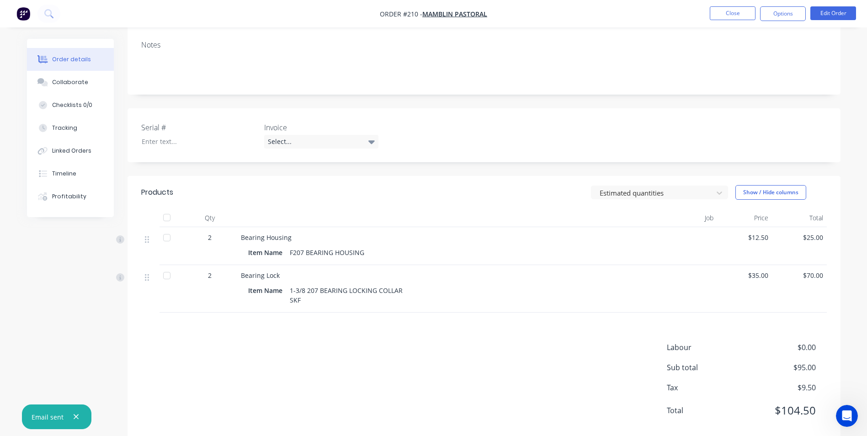
scroll to position [137, 0]
click at [736, 16] on button "Close" at bounding box center [732, 13] width 46 height 14
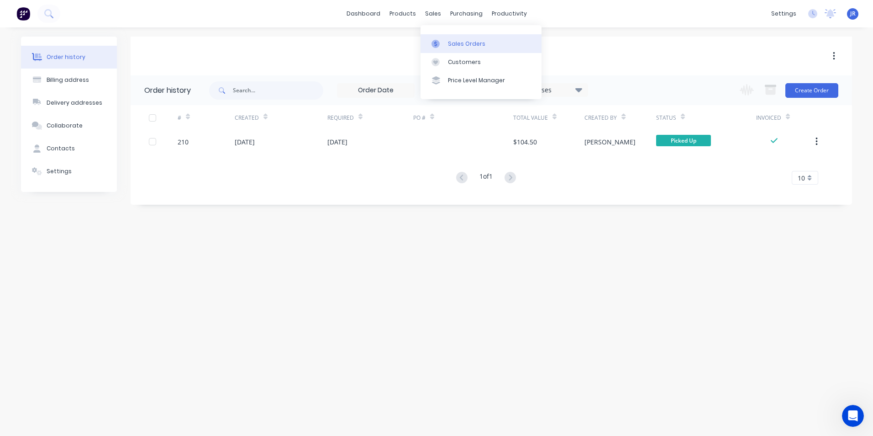
click at [455, 44] on div "Sales Orders" at bounding box center [466, 44] width 37 height 8
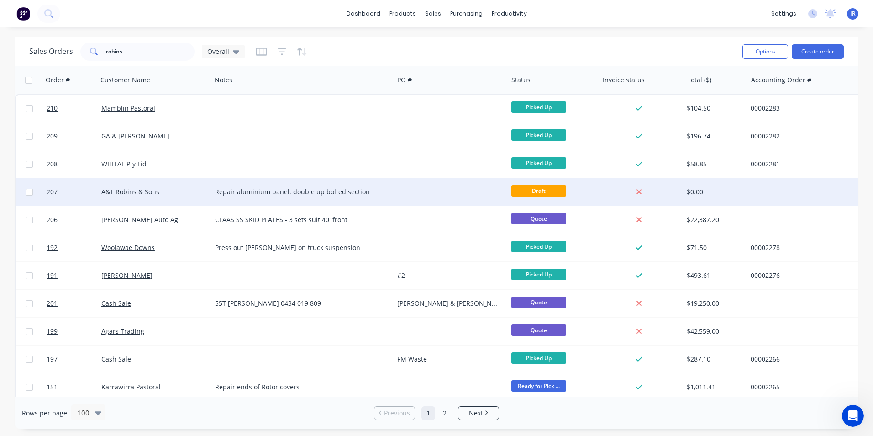
click at [555, 190] on span "Draft" at bounding box center [539, 190] width 55 height 11
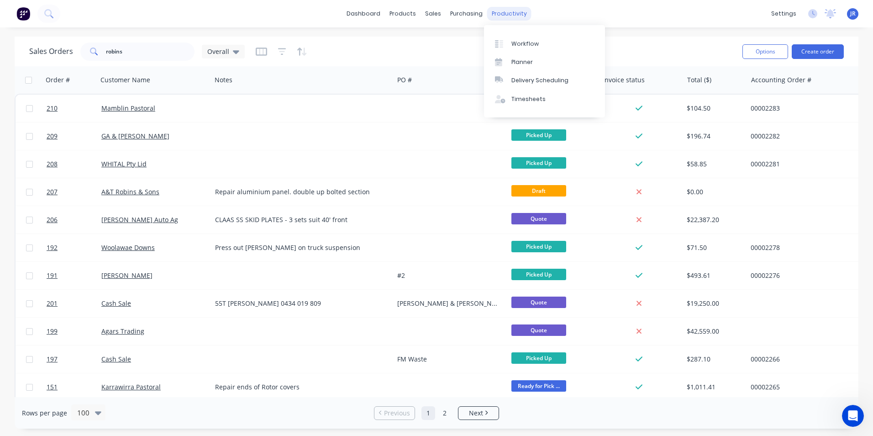
click at [517, 11] on div "productivity" at bounding box center [509, 14] width 44 height 14
click at [521, 49] on link "Workflow" at bounding box center [544, 43] width 121 height 18
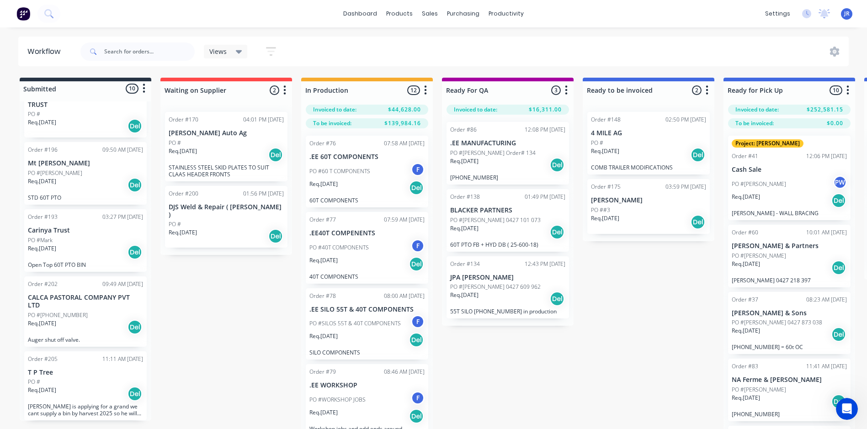
scroll to position [682, 0]
